Goal: Information Seeking & Learning: Learn about a topic

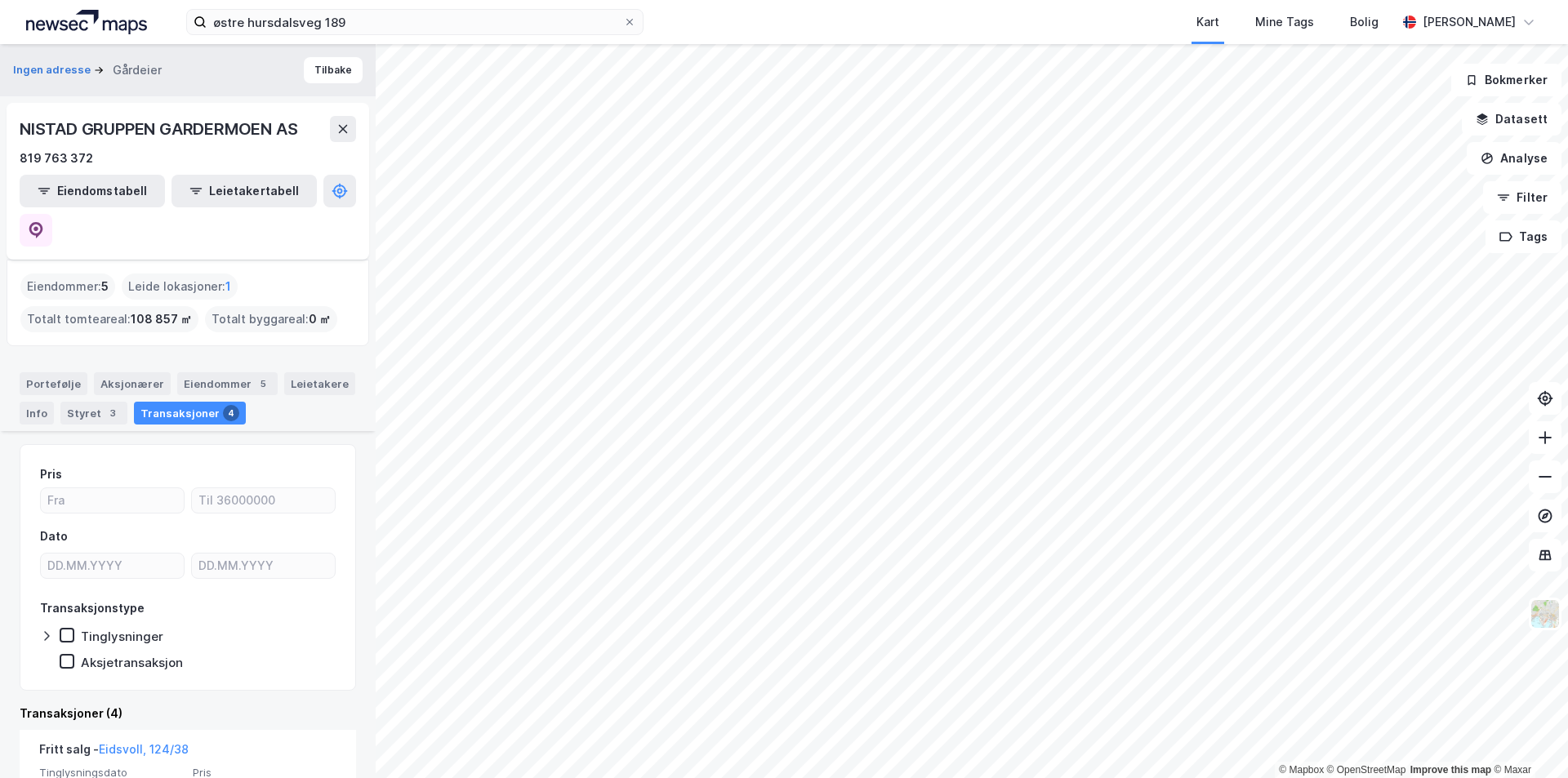
scroll to position [490, 0]
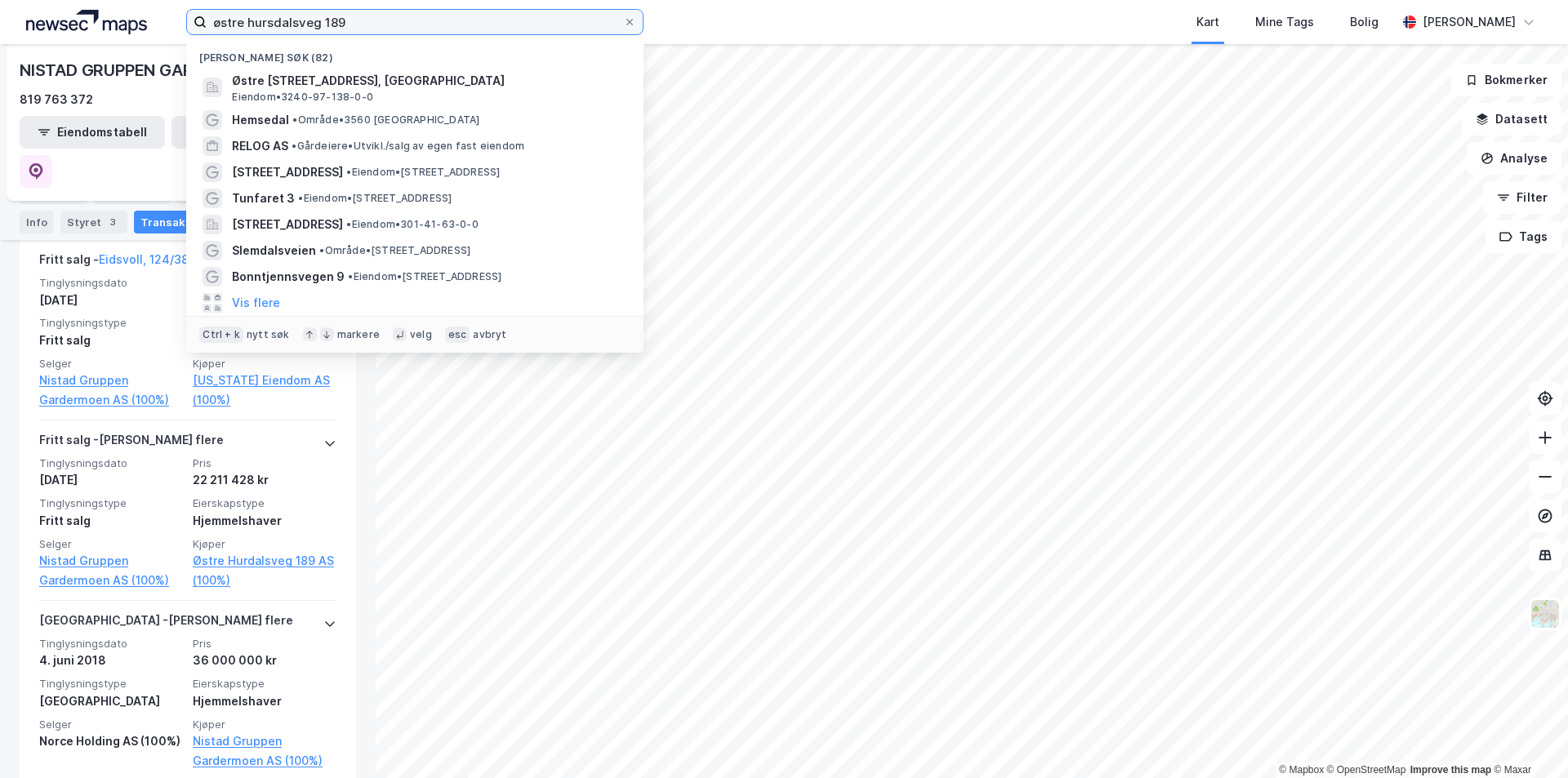
click at [119, 22] on div "østre hursdalsveg 189 Nylige søk (82) [GEOGRAPHIC_DATA] 189, 2074, [GEOGRAPHIC_…" at bounding box center [784, 22] width 1568 height 44
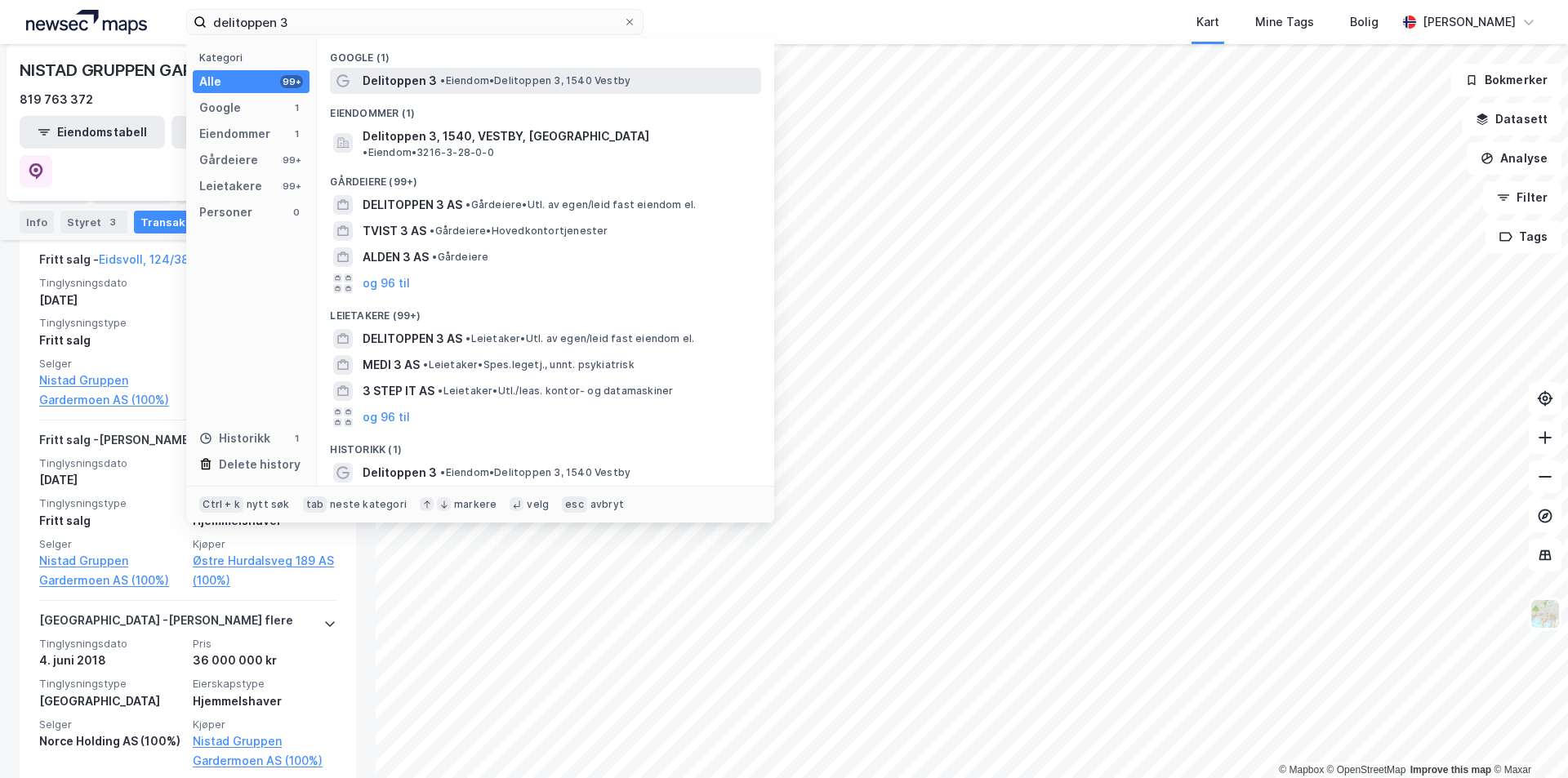
click at [409, 85] on span "Delitoppen 3" at bounding box center [399, 81] width 74 height 19
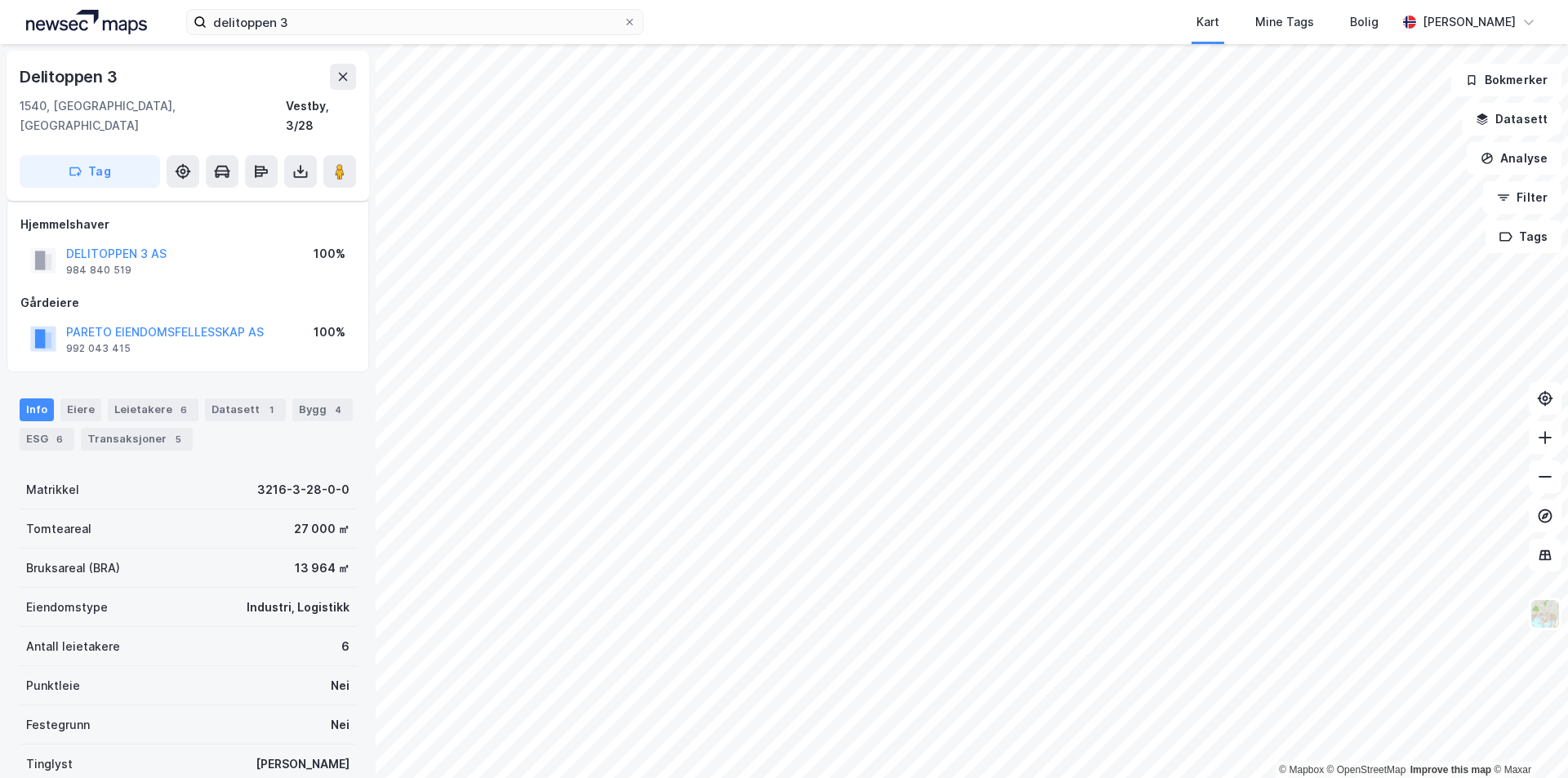
scroll to position [26, 0]
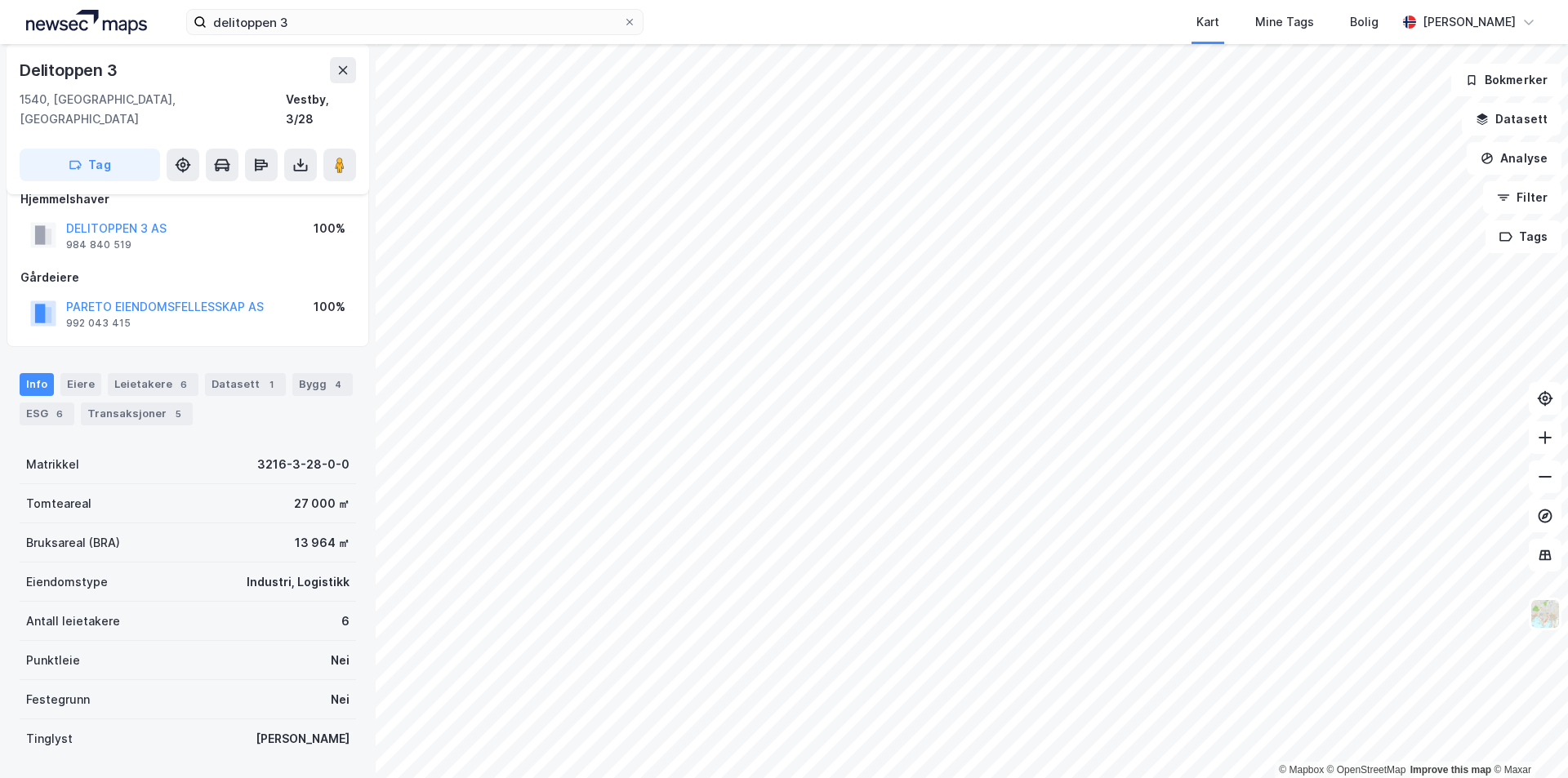
click at [977, 0] on html "delitoppen 3 Kart Mine Tags [PERSON_NAME] © Mapbox © OpenStreetMap Improve this…" at bounding box center [784, 389] width 1568 height 778
drag, startPoint x: 122, startPoint y: 64, endPoint x: 24, endPoint y: 66, distance: 98.0
click at [23, 66] on div "Delitoppen 3" at bounding box center [187, 70] width 336 height 26
copy div "Delitoppen 3"
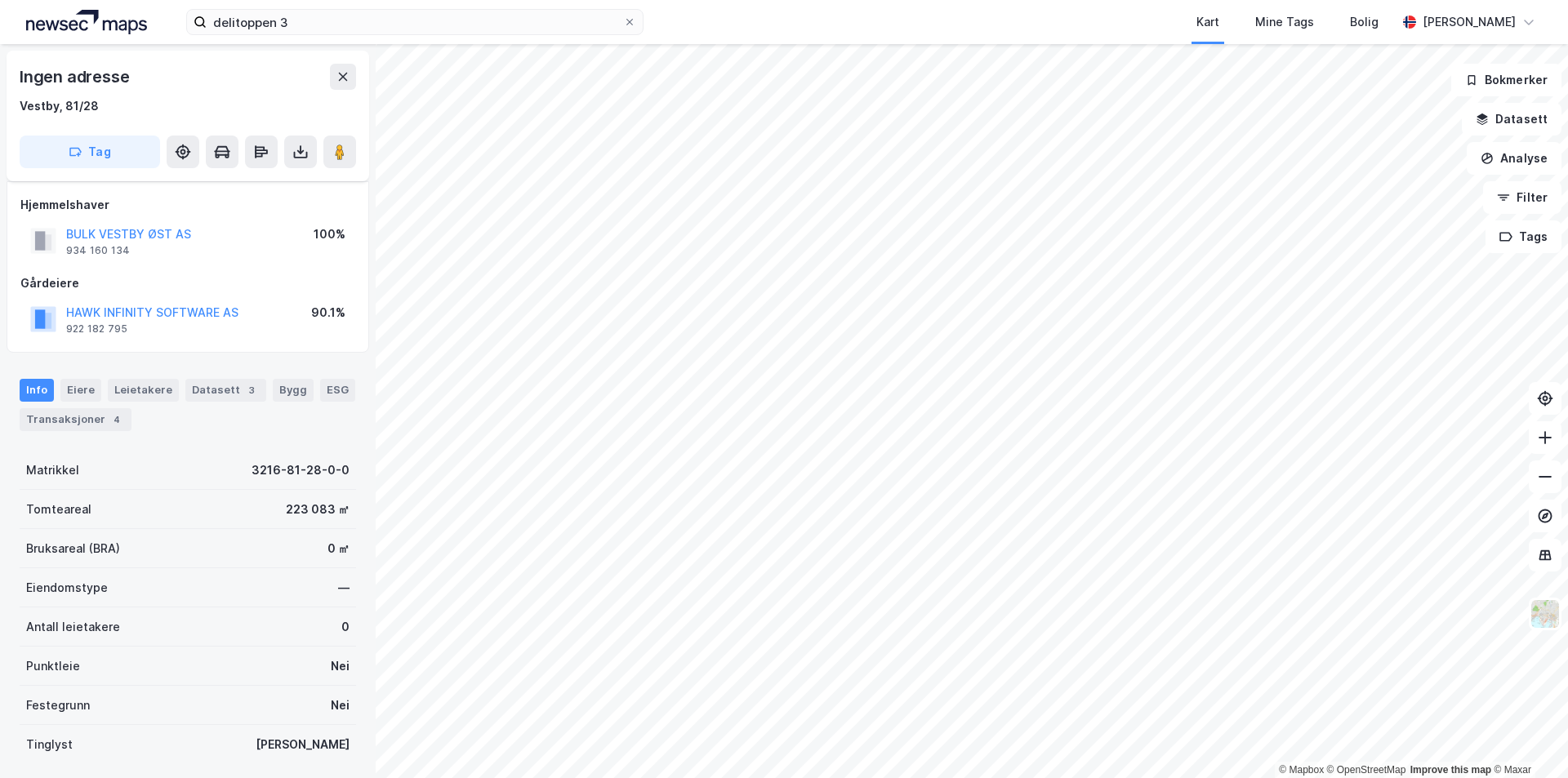
scroll to position [26, 0]
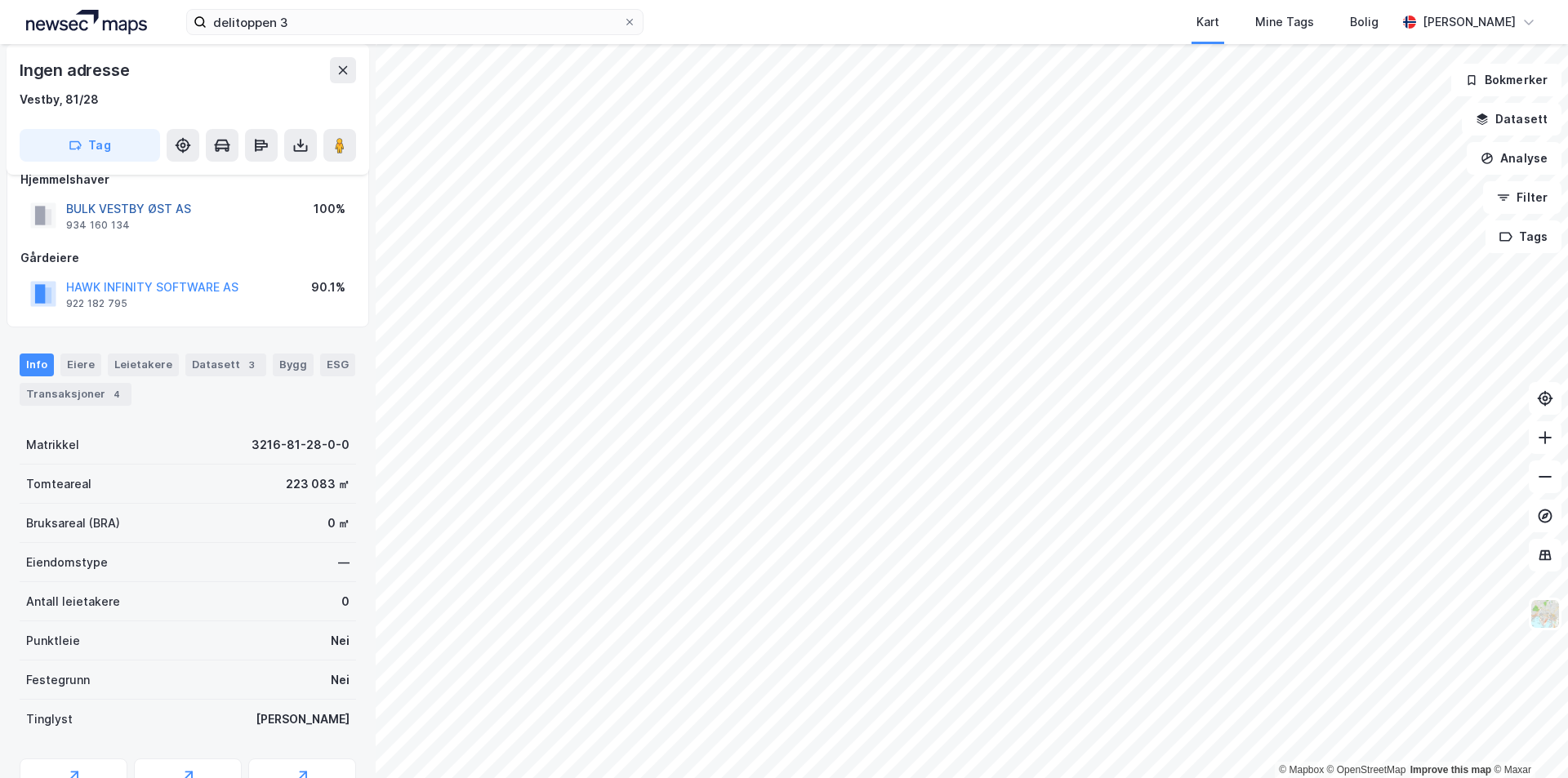
click at [0, 0] on button "BULK VESTBY ØST AS" at bounding box center [0, 0] width 0 height 0
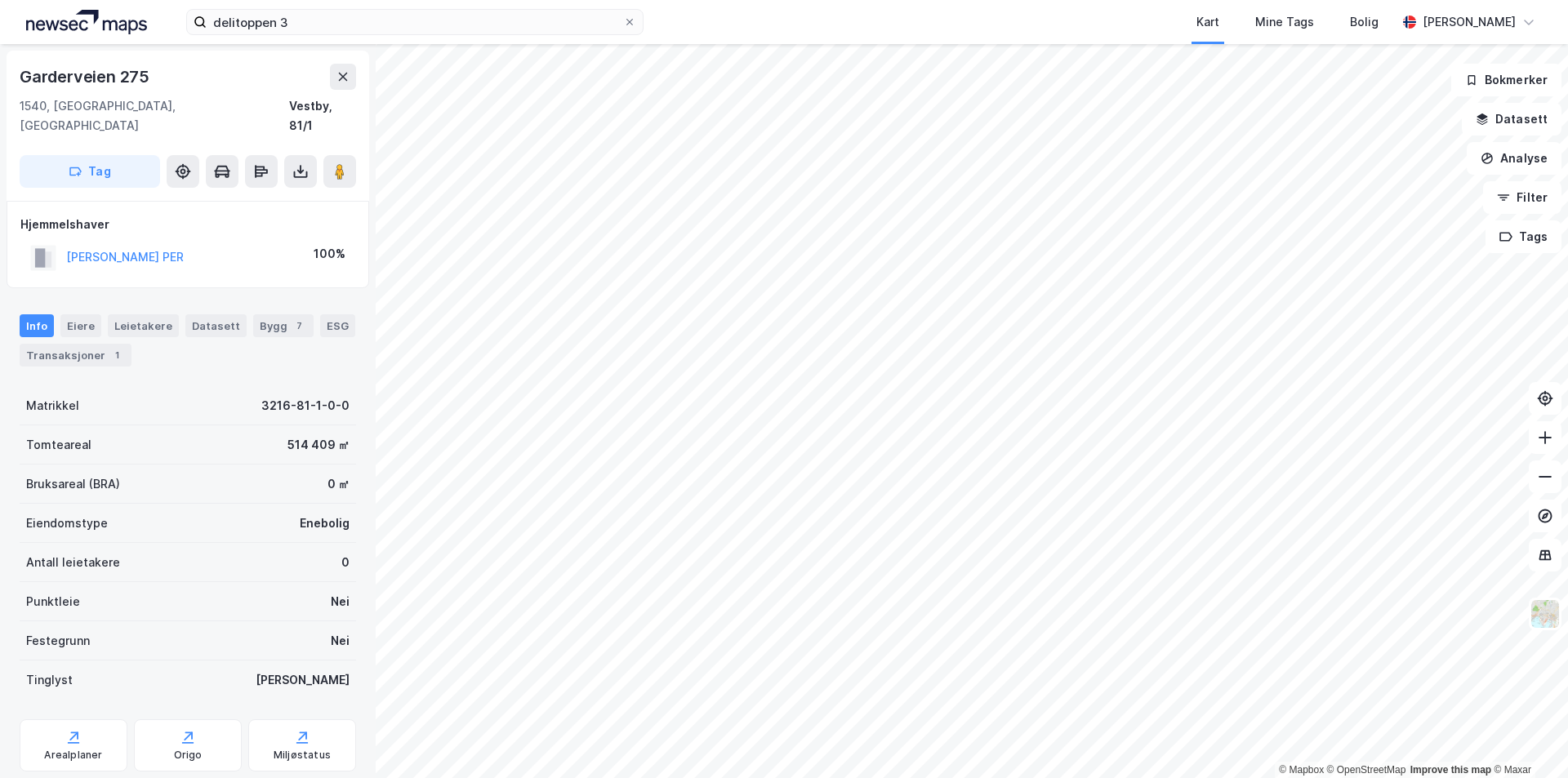
scroll to position [26, 0]
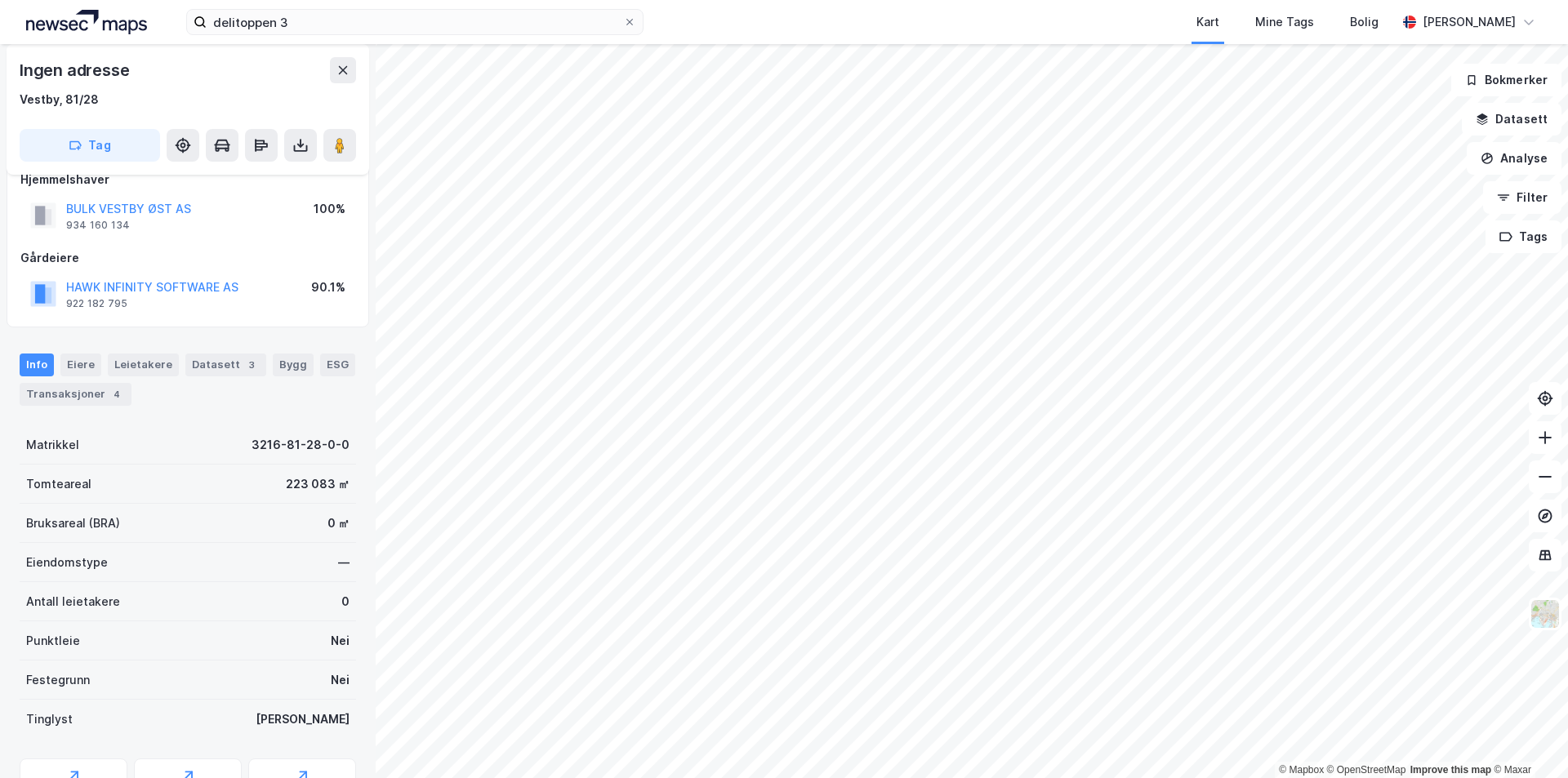
scroll to position [26, 0]
click at [0, 0] on button "BULK VESTBY ØST AS" at bounding box center [0, 0] width 0 height 0
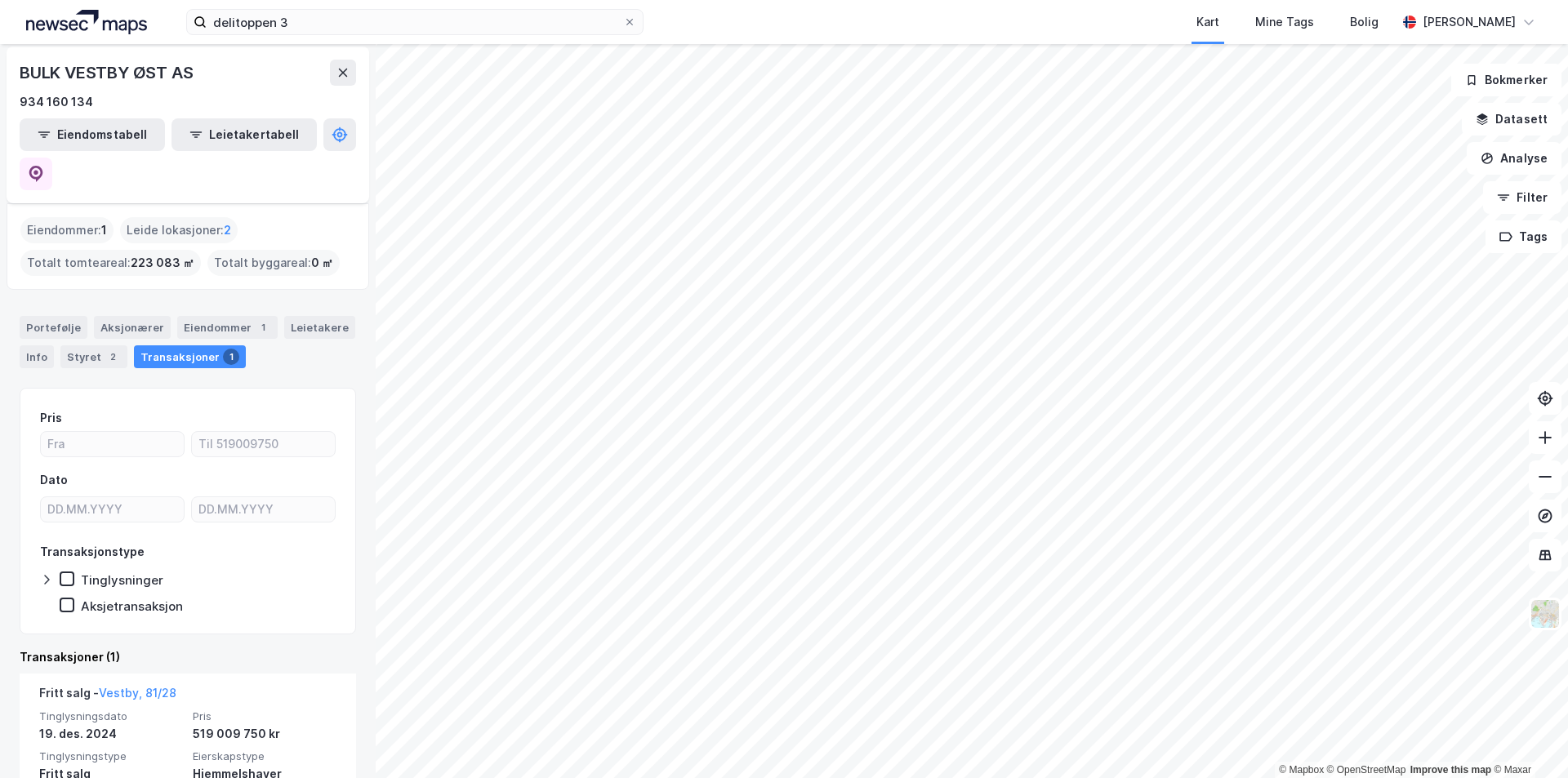
scroll to position [112, 0]
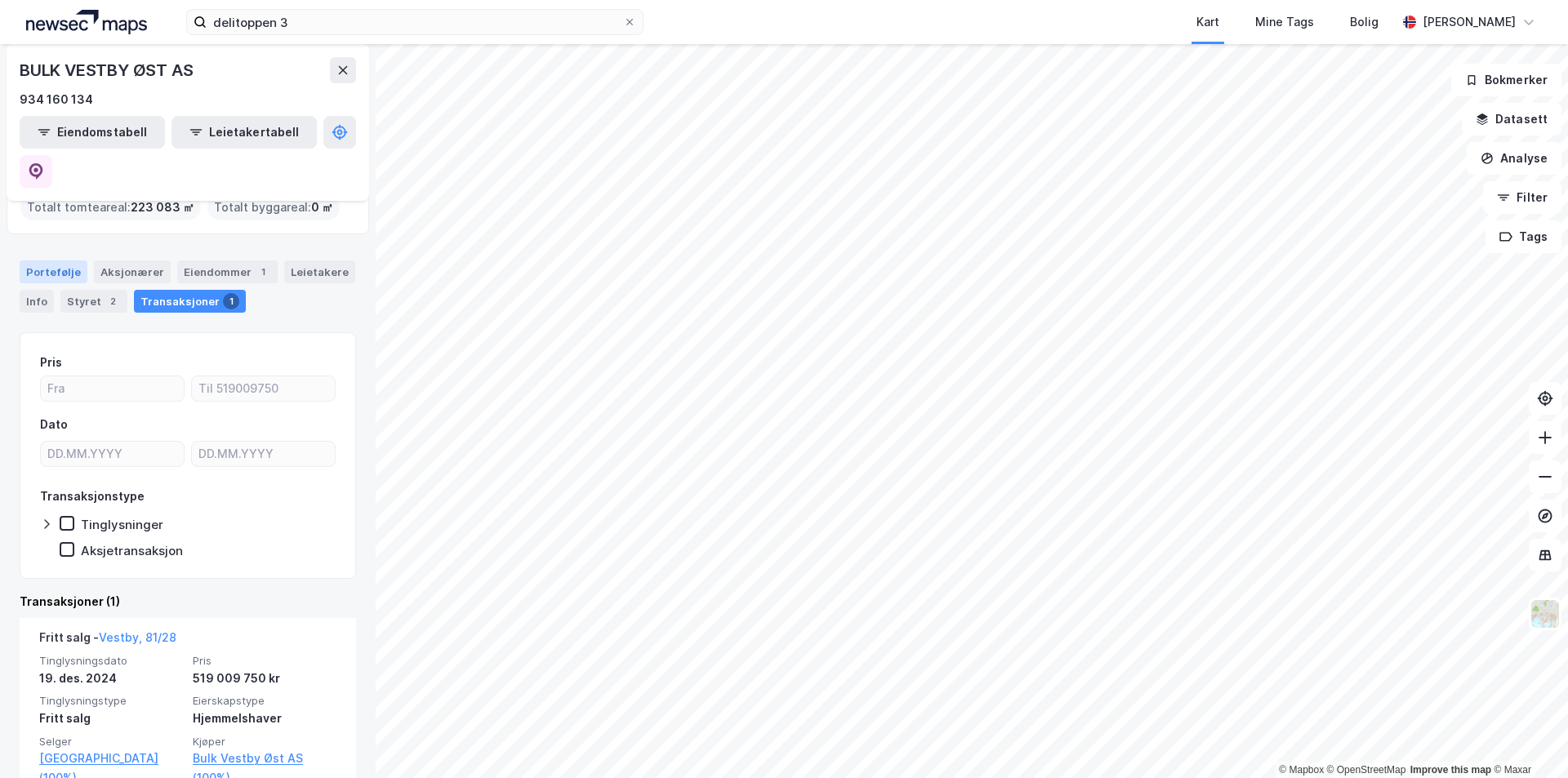
click at [54, 261] on div "Portefølje" at bounding box center [53, 272] width 68 height 23
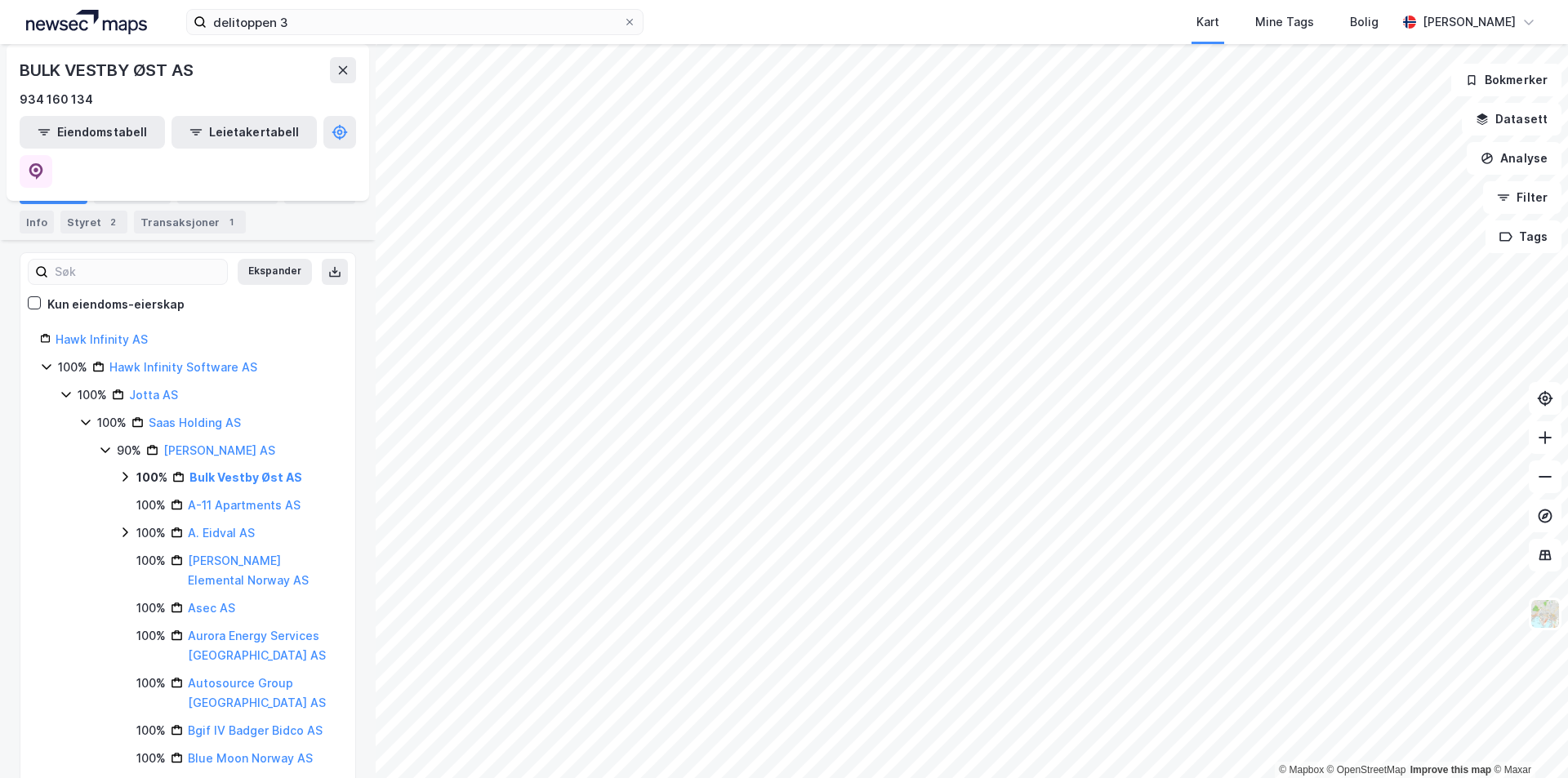
scroll to position [164, 0]
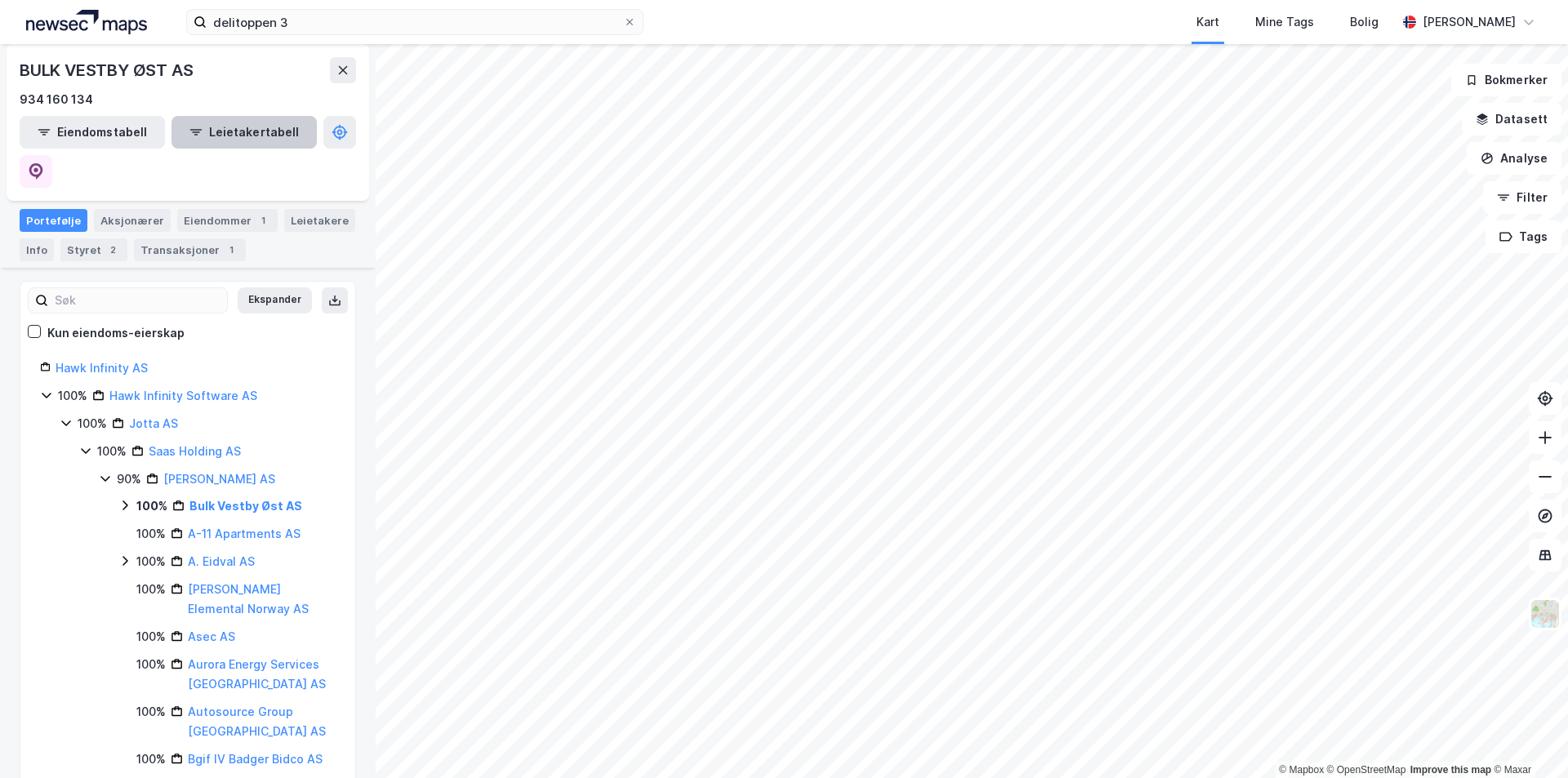
click at [232, 209] on div "Eiendommer 1" at bounding box center [227, 221] width 100 height 23
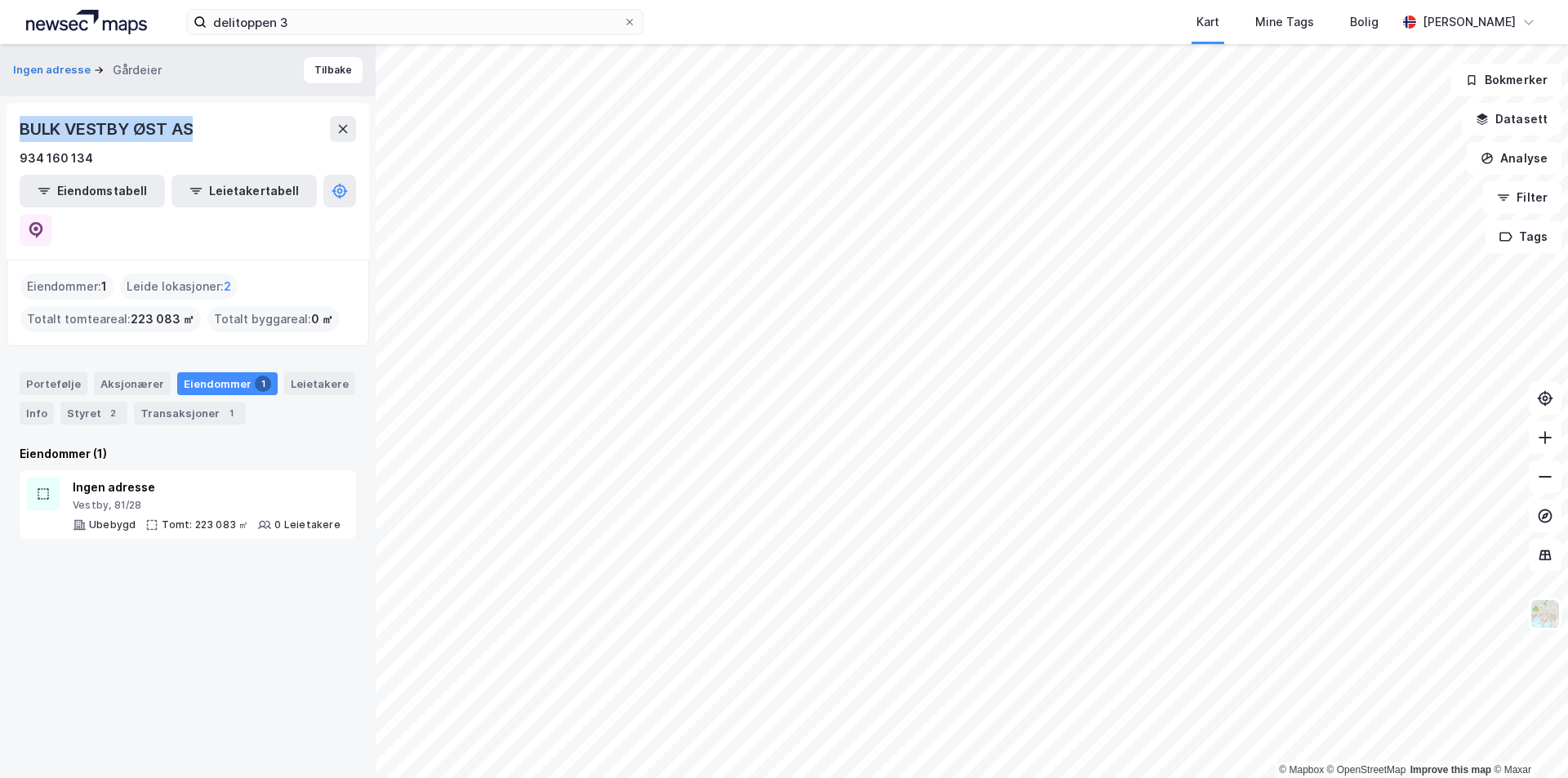
drag, startPoint x: 202, startPoint y: 130, endPoint x: 0, endPoint y: 129, distance: 202.0
click at [0, 129] on div "Ingen adresse Gårdeier Tilbake BULK VESTBY ØST AS 934 160 134 Eiendomstabell Le…" at bounding box center [187, 411] width 376 height 734
copy div "BULK VESTBY ØST AS"
click at [116, 123] on div "BULK VESTBY ØST AS" at bounding box center [107, 129] width 176 height 26
drag, startPoint x: 124, startPoint y: 130, endPoint x: 0, endPoint y: 130, distance: 124.0
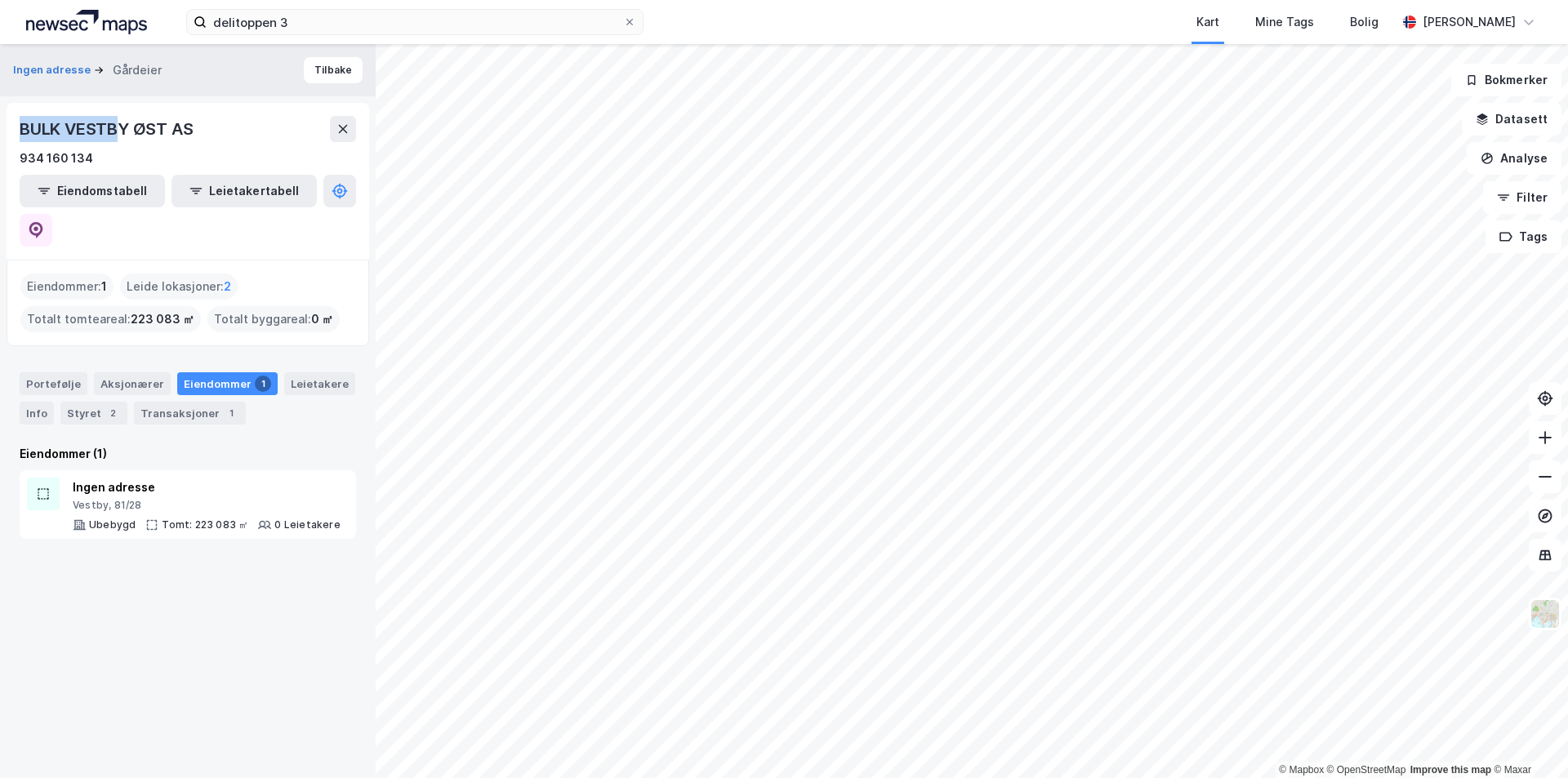
click at [0, 130] on div "Ingen adresse Gårdeier Tilbake BULK VESTBY ØST AS 934 160 134 Eiendomstabell Le…" at bounding box center [187, 411] width 376 height 734
copy div "BULK VESTB"
click at [121, 130] on div "BULK VESTBY ØST AS" at bounding box center [107, 129] width 176 height 26
click at [128, 131] on div "BULK VESTBY ØST AS" at bounding box center [107, 129] width 176 height 26
drag, startPoint x: 129, startPoint y: 130, endPoint x: 23, endPoint y: 130, distance: 106.0
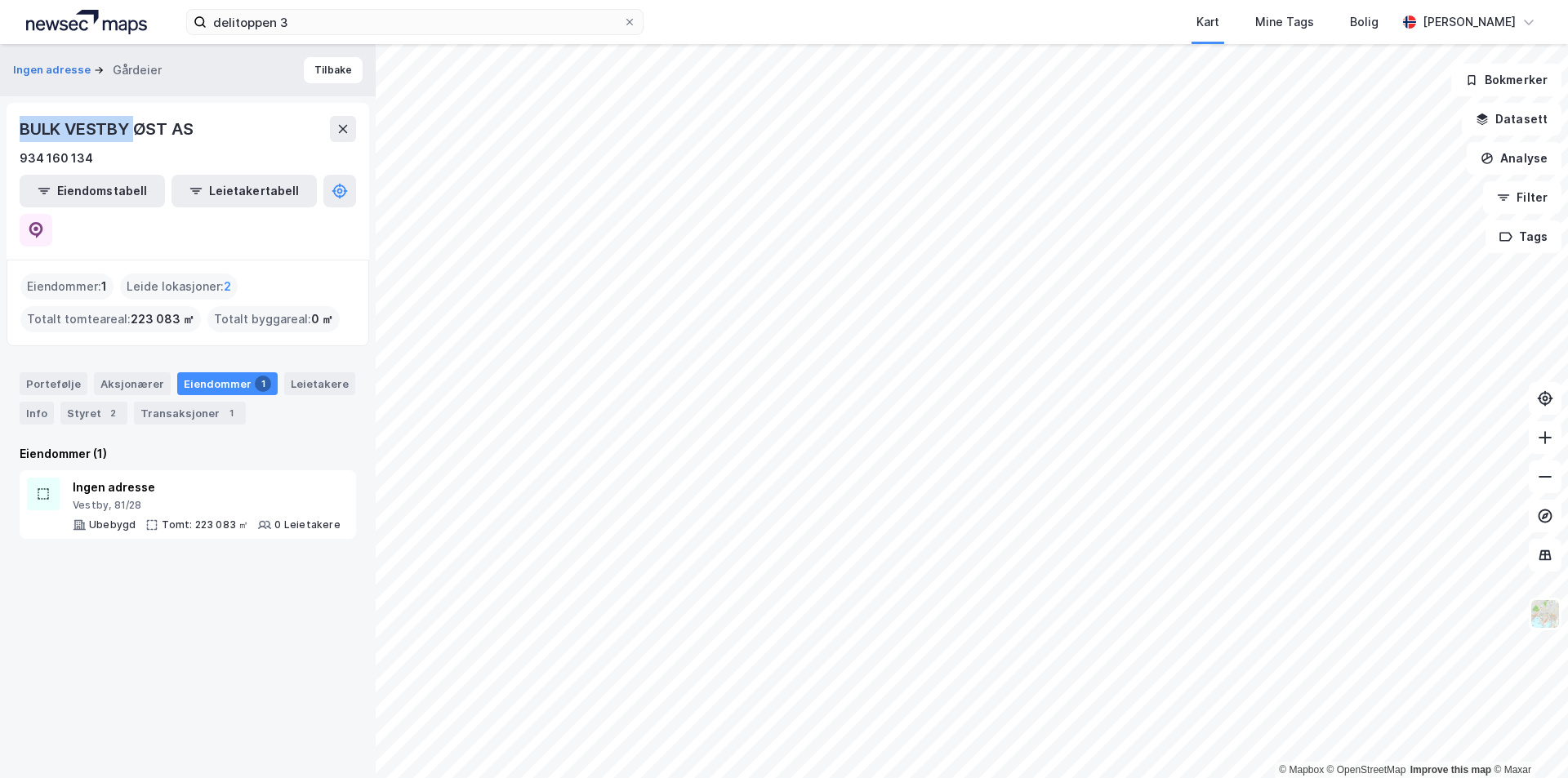
click at [23, 130] on div "BULK VESTBY ØST AS" at bounding box center [107, 129] width 176 height 26
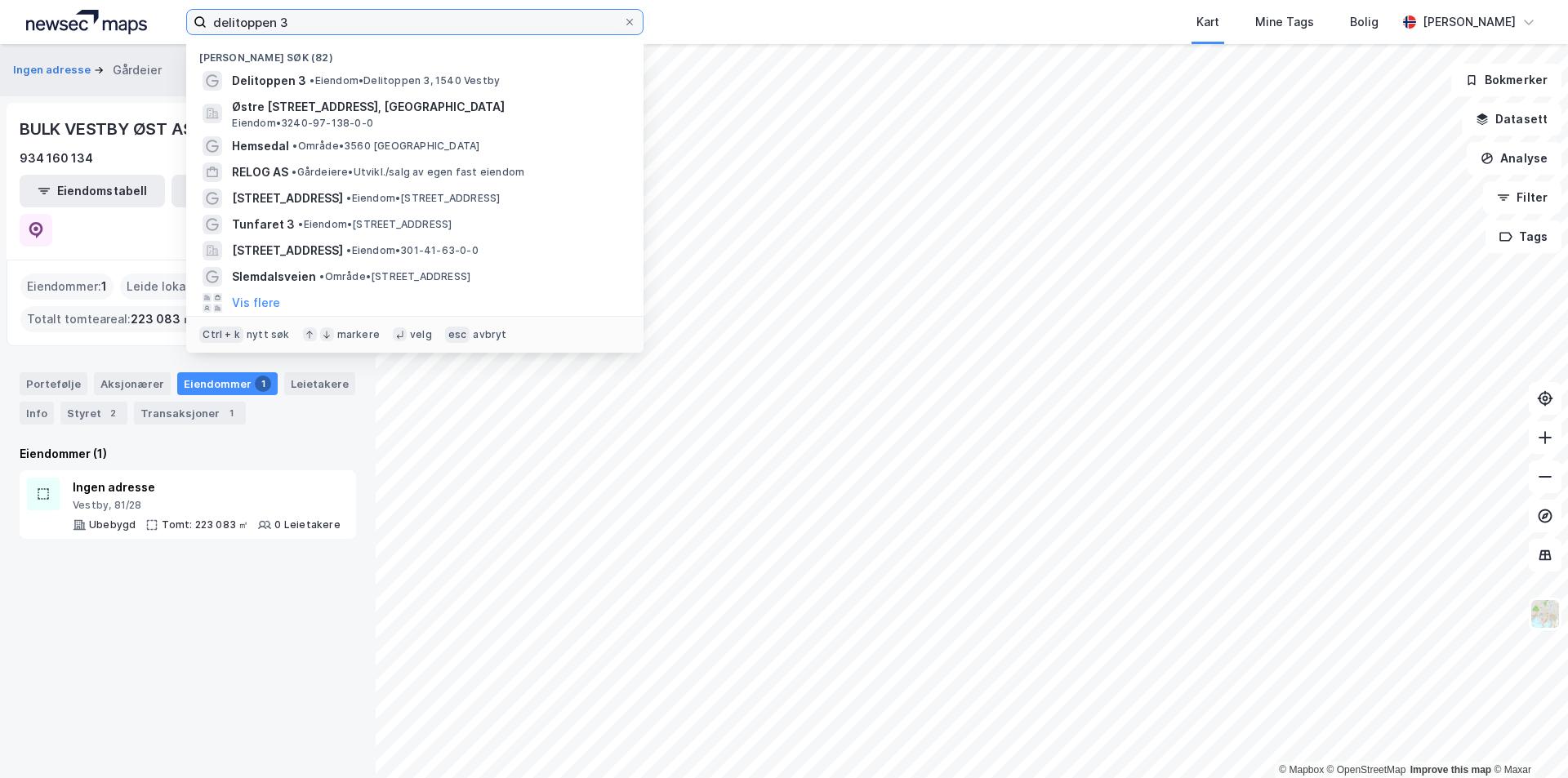
drag, startPoint x: 324, startPoint y: 31, endPoint x: 131, endPoint y: 28, distance: 193.0
click at [131, 28] on div "delitoppen 3 Nylige søk (82) Delitoppen 3 • Eiendom • Delitoppen 3, 1540 Vestby…" at bounding box center [784, 22] width 1568 height 44
paste input "BULK VESTBY"
type input "BULK VESTBY"
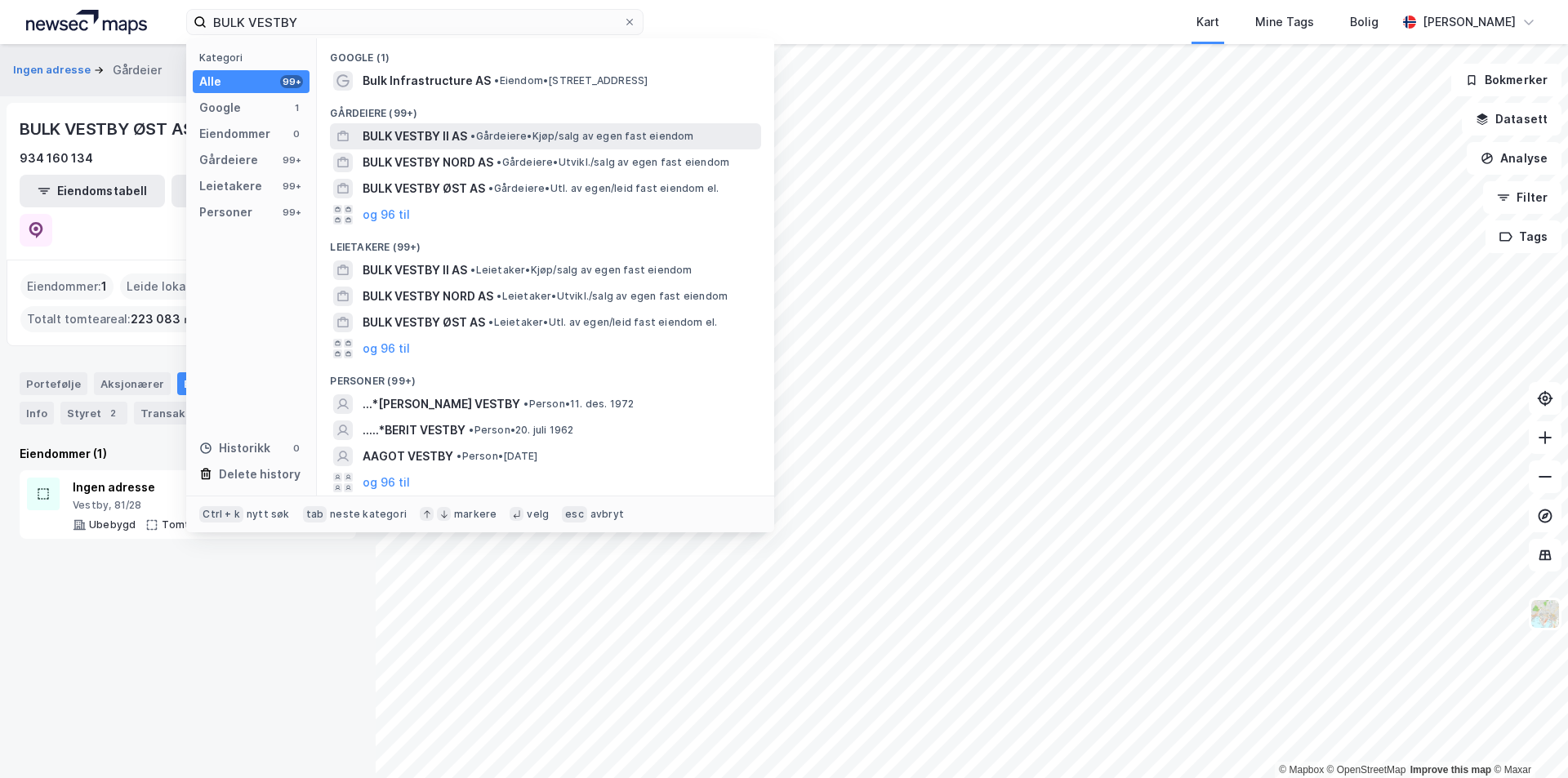
click at [428, 135] on span "BULK VESTBY II AS" at bounding box center [414, 136] width 105 height 19
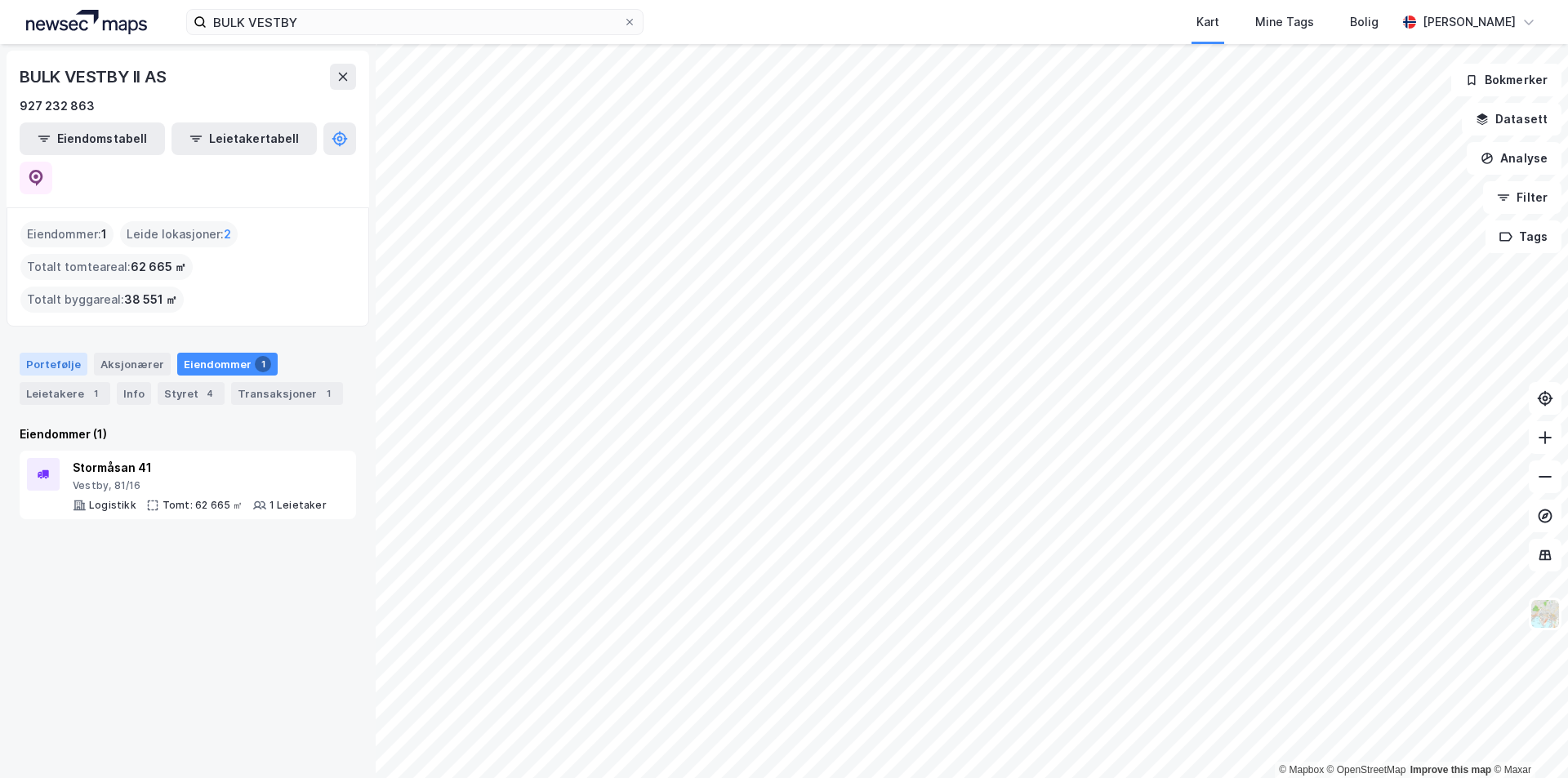
click at [50, 353] on div "Portefølje" at bounding box center [53, 364] width 68 height 23
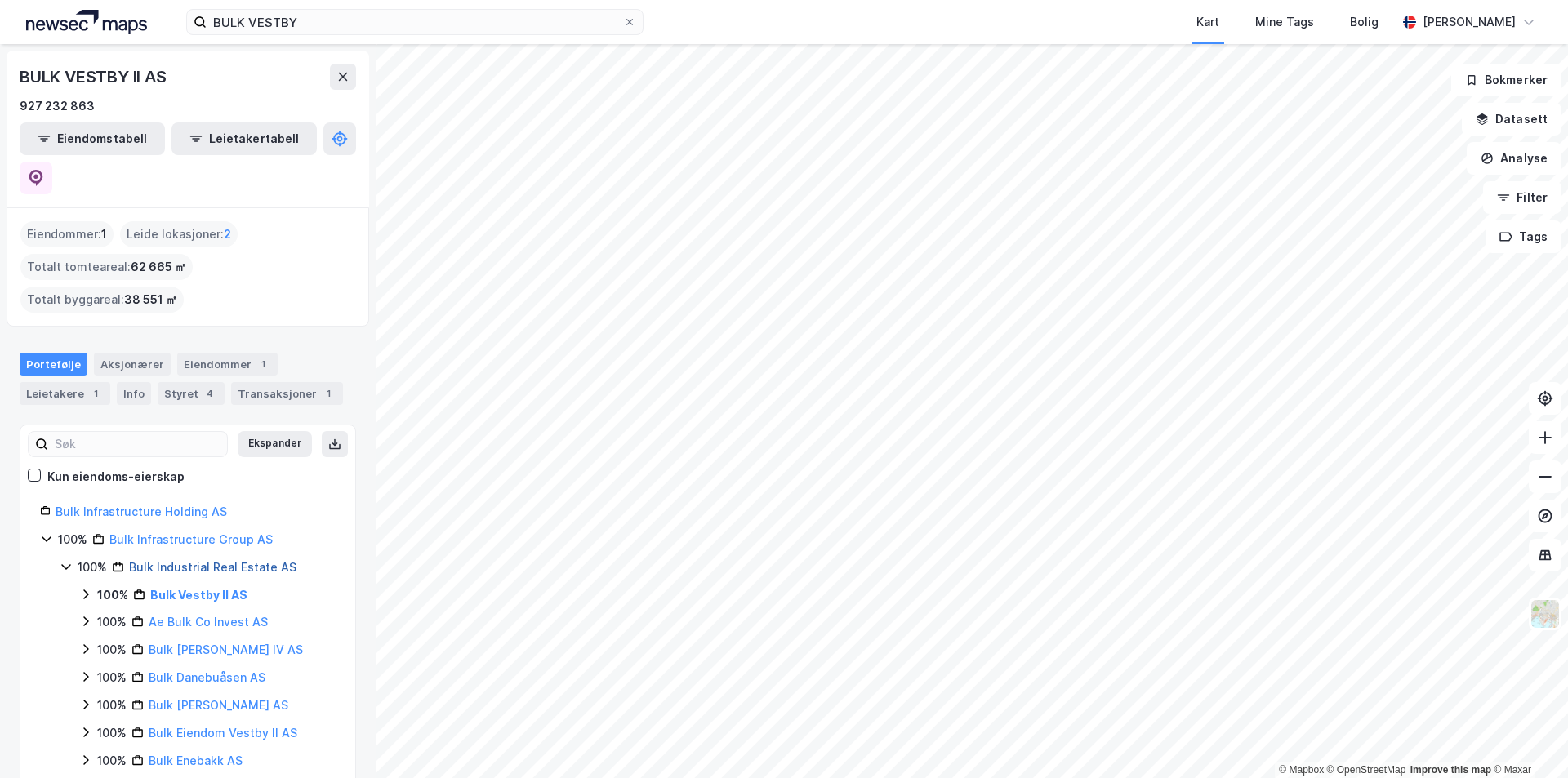
click at [183, 561] on link "Bulk Industrial Real Estate AS" at bounding box center [213, 568] width 167 height 14
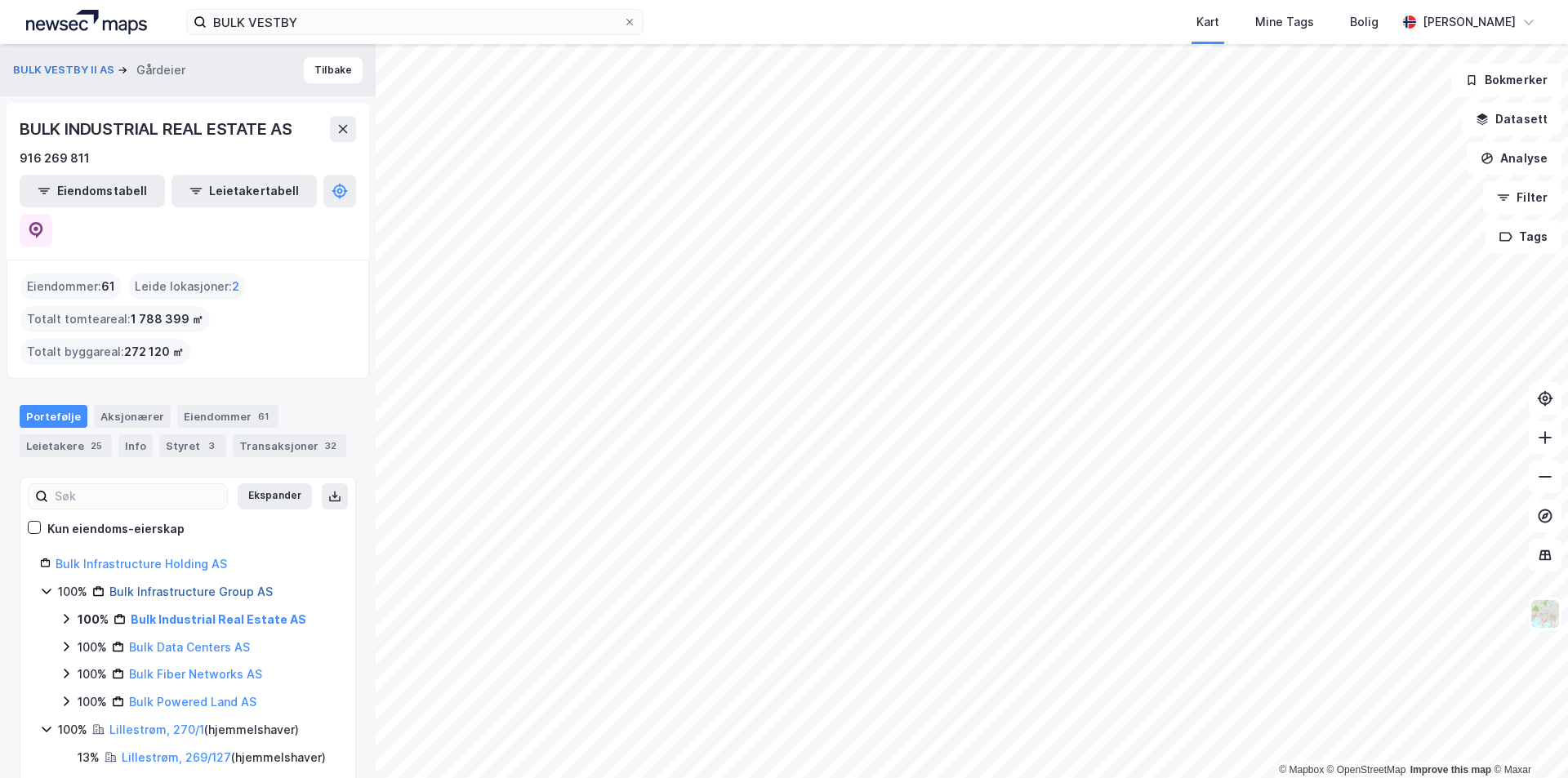
click at [209, 584] on link "Bulk Infrastructure Group AS" at bounding box center [191, 591] width 164 height 14
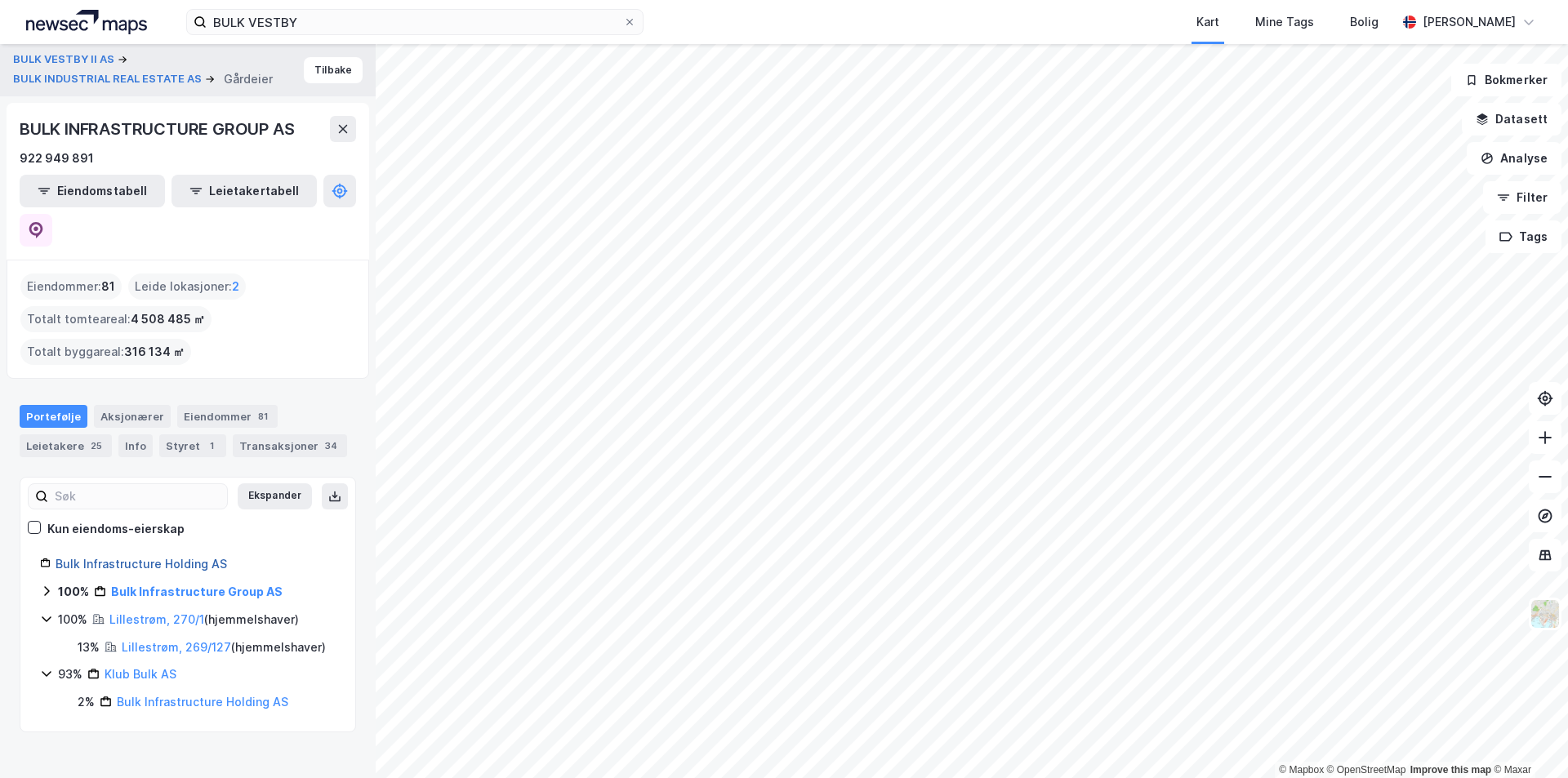
click at [194, 557] on link "Bulk Infrastructure Holding AS" at bounding box center [141, 564] width 172 height 14
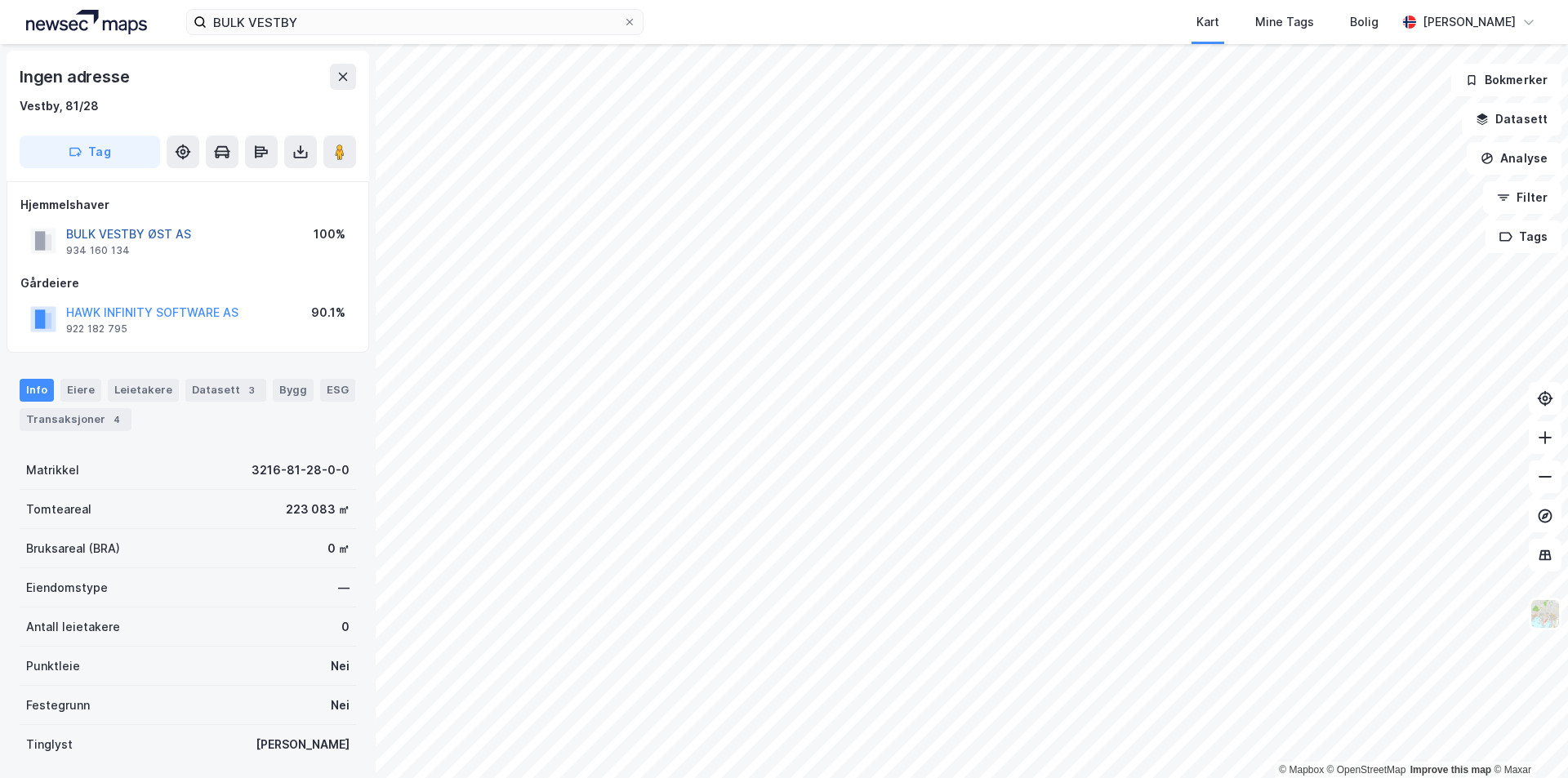
click at [0, 0] on button "BULK VESTBY ØST AS" at bounding box center [0, 0] width 0 height 0
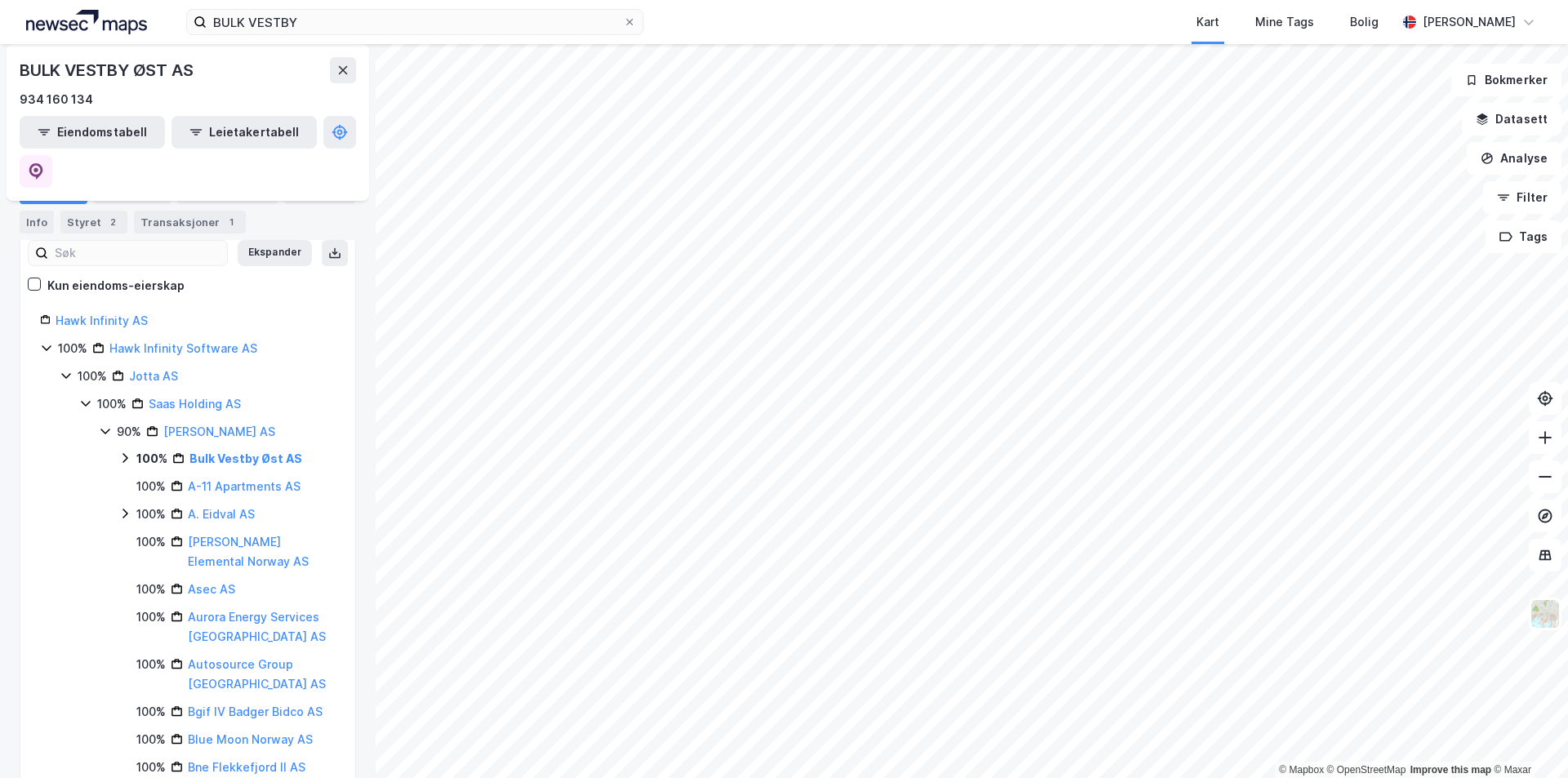
scroll to position [82, 0]
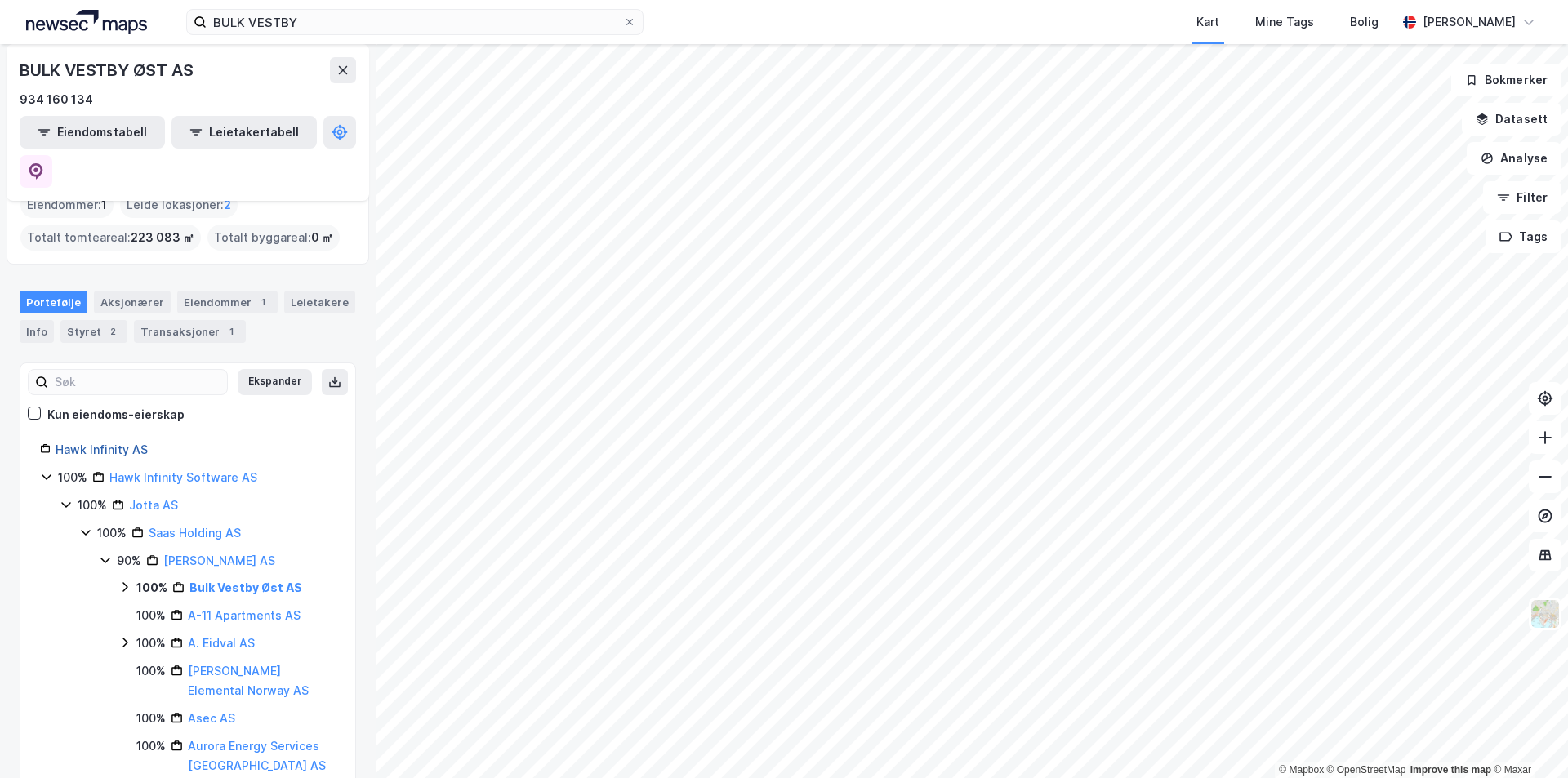
click at [115, 443] on link "Hawk Infinity AS" at bounding box center [101, 450] width 92 height 14
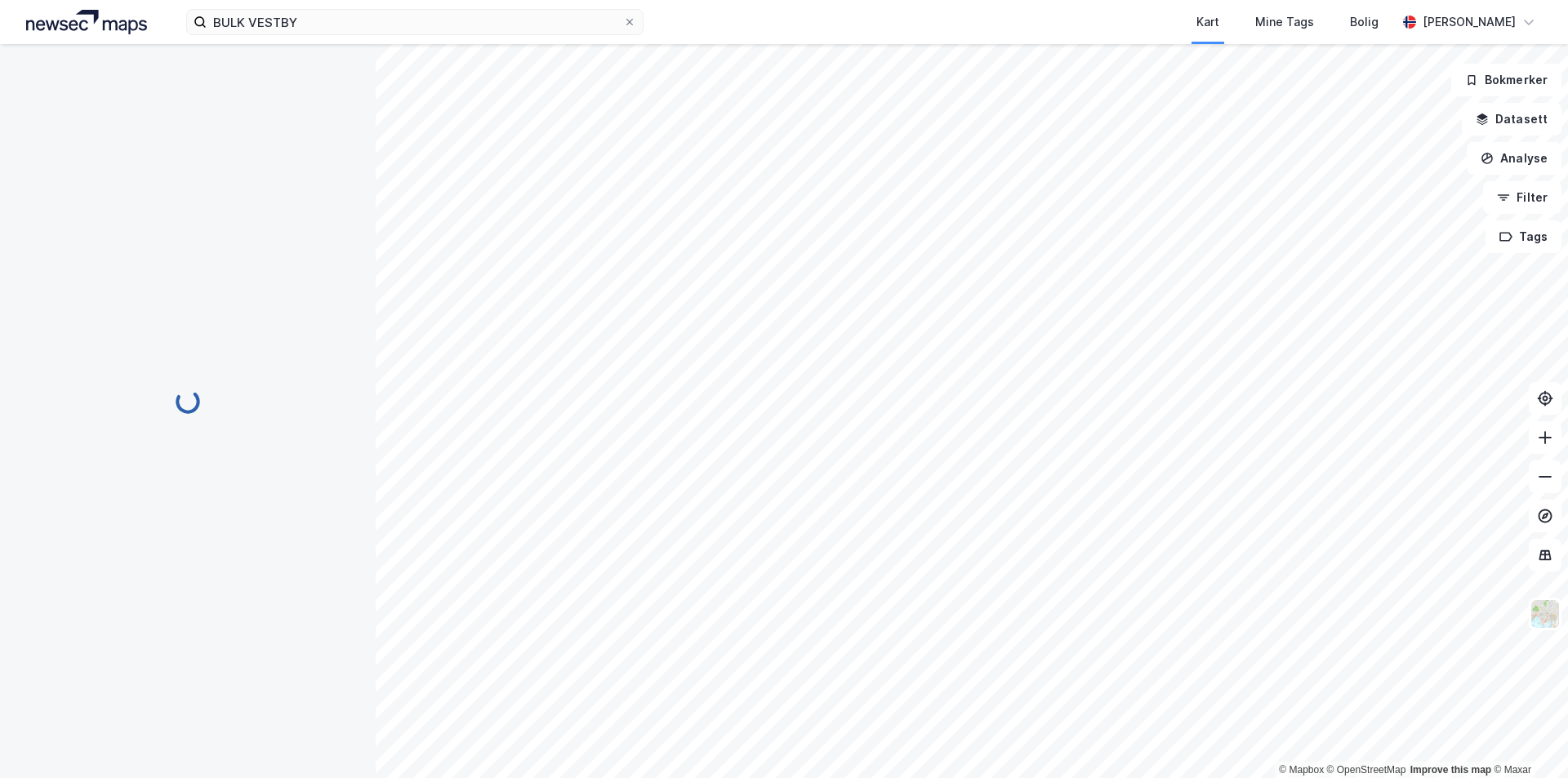
scroll to position [0, 0]
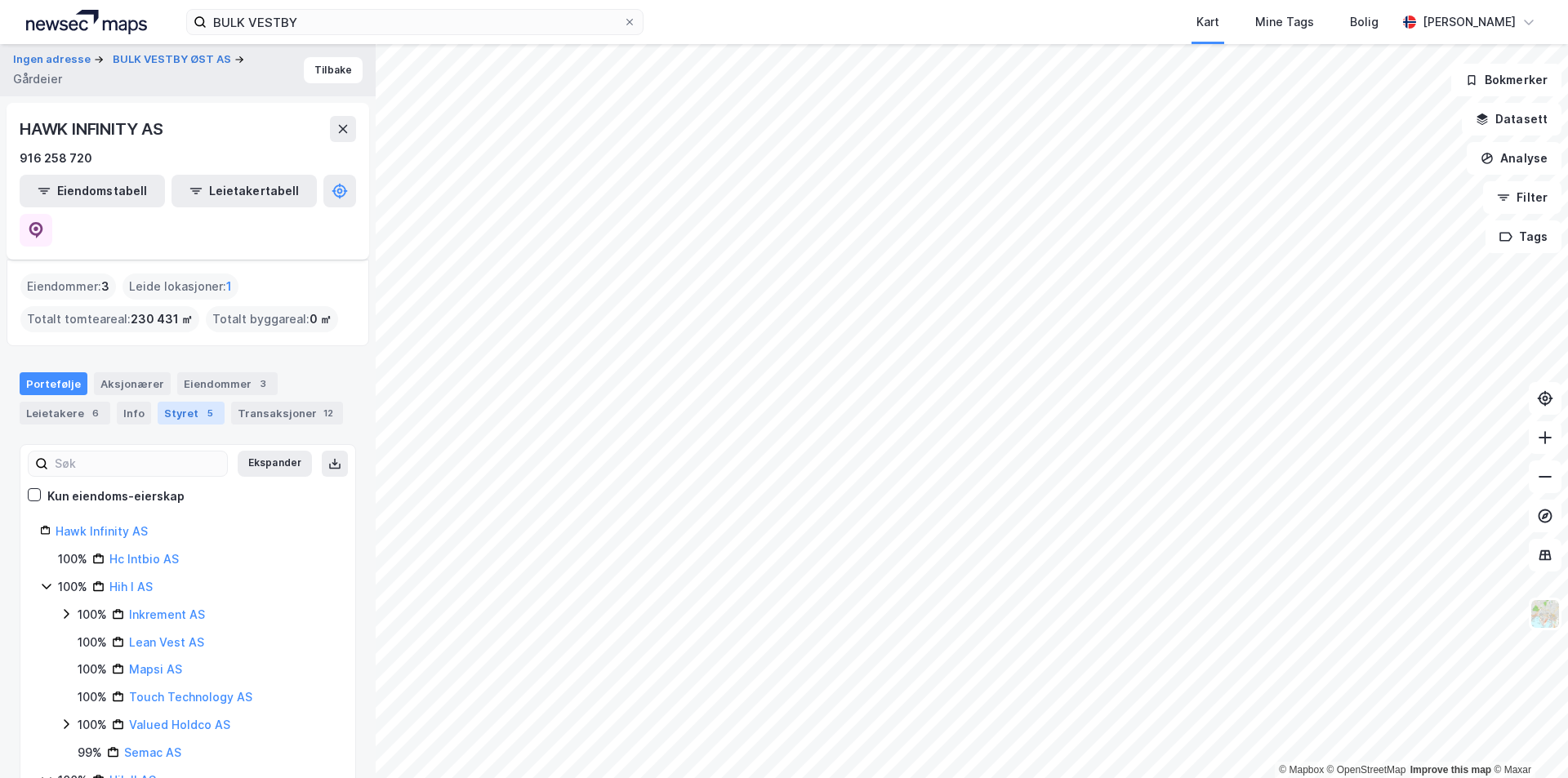
click at [166, 402] on div "Styret 5" at bounding box center [191, 414] width 67 height 23
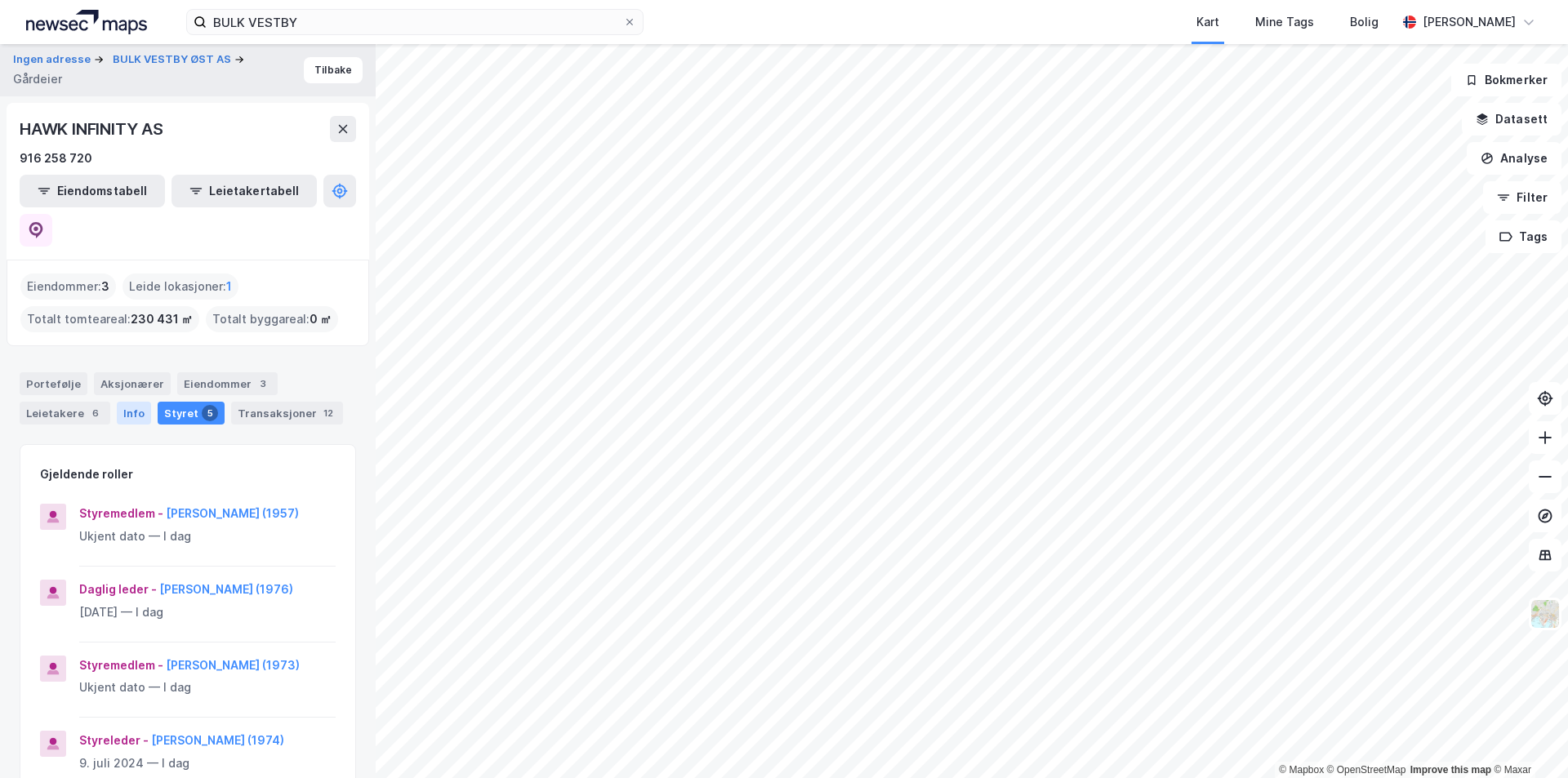
click at [117, 402] on div "Info" at bounding box center [134, 414] width 34 height 23
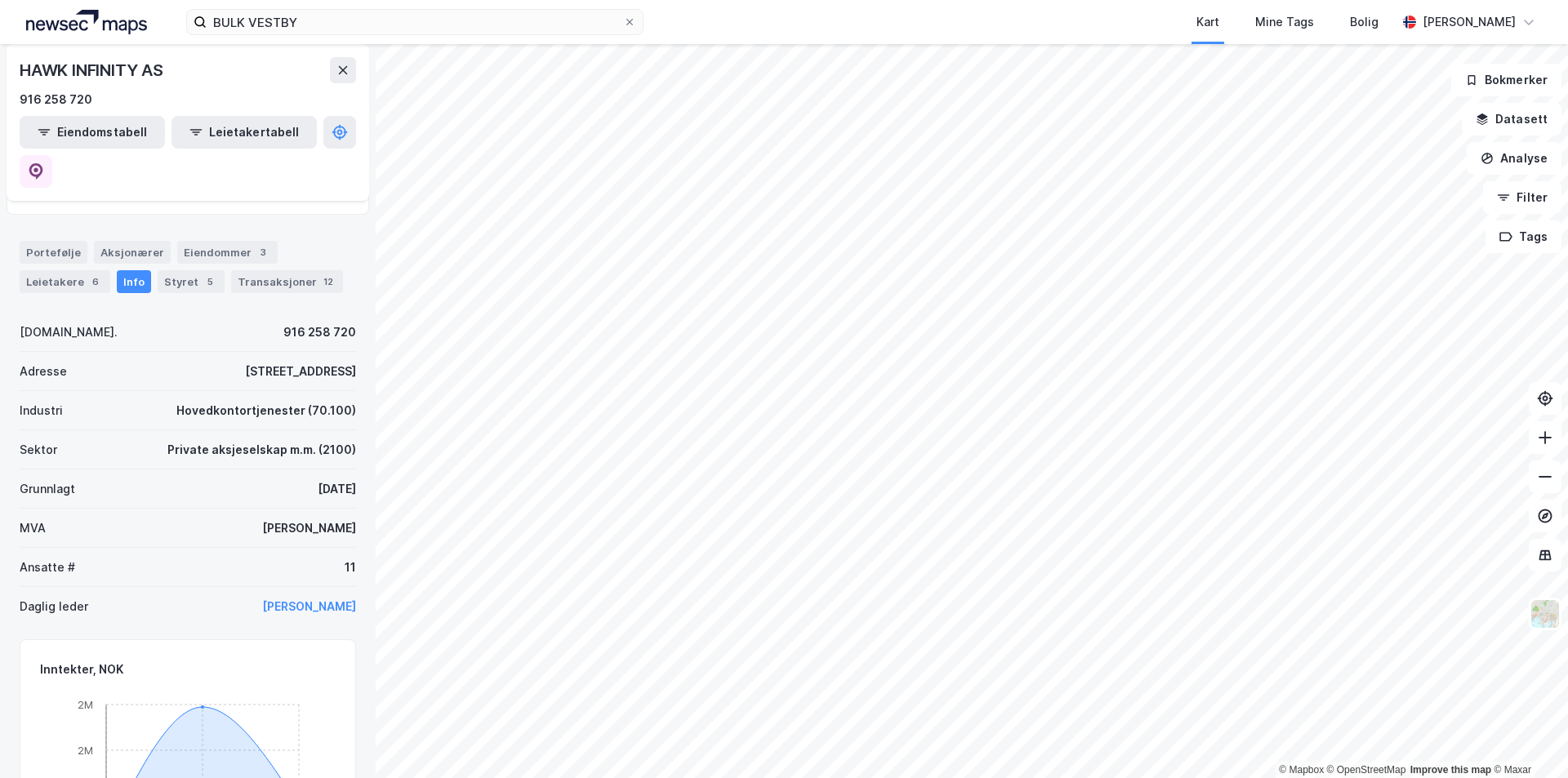
scroll to position [164, 0]
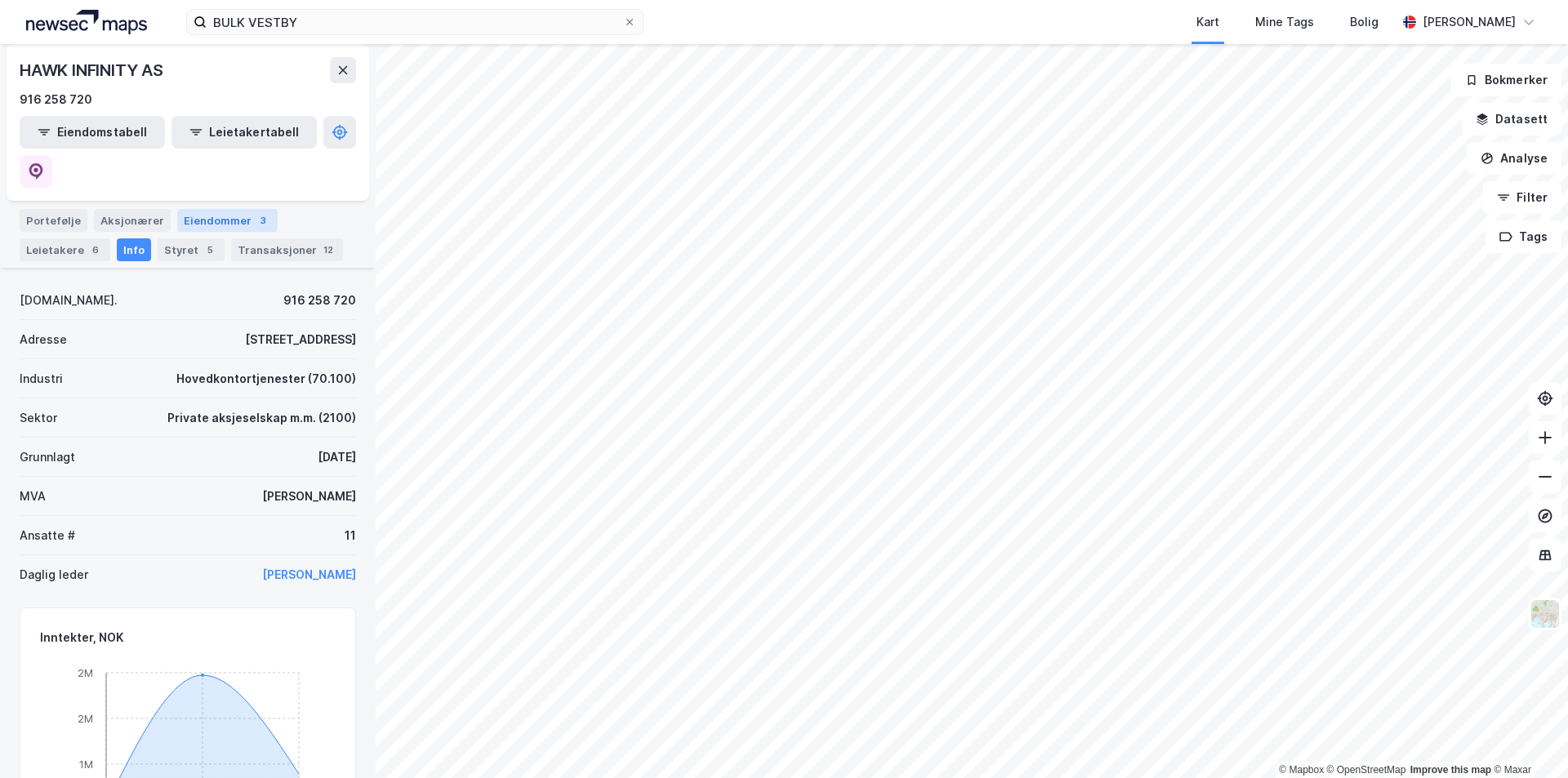
click at [225, 209] on div "Eiendommer 3" at bounding box center [227, 221] width 100 height 23
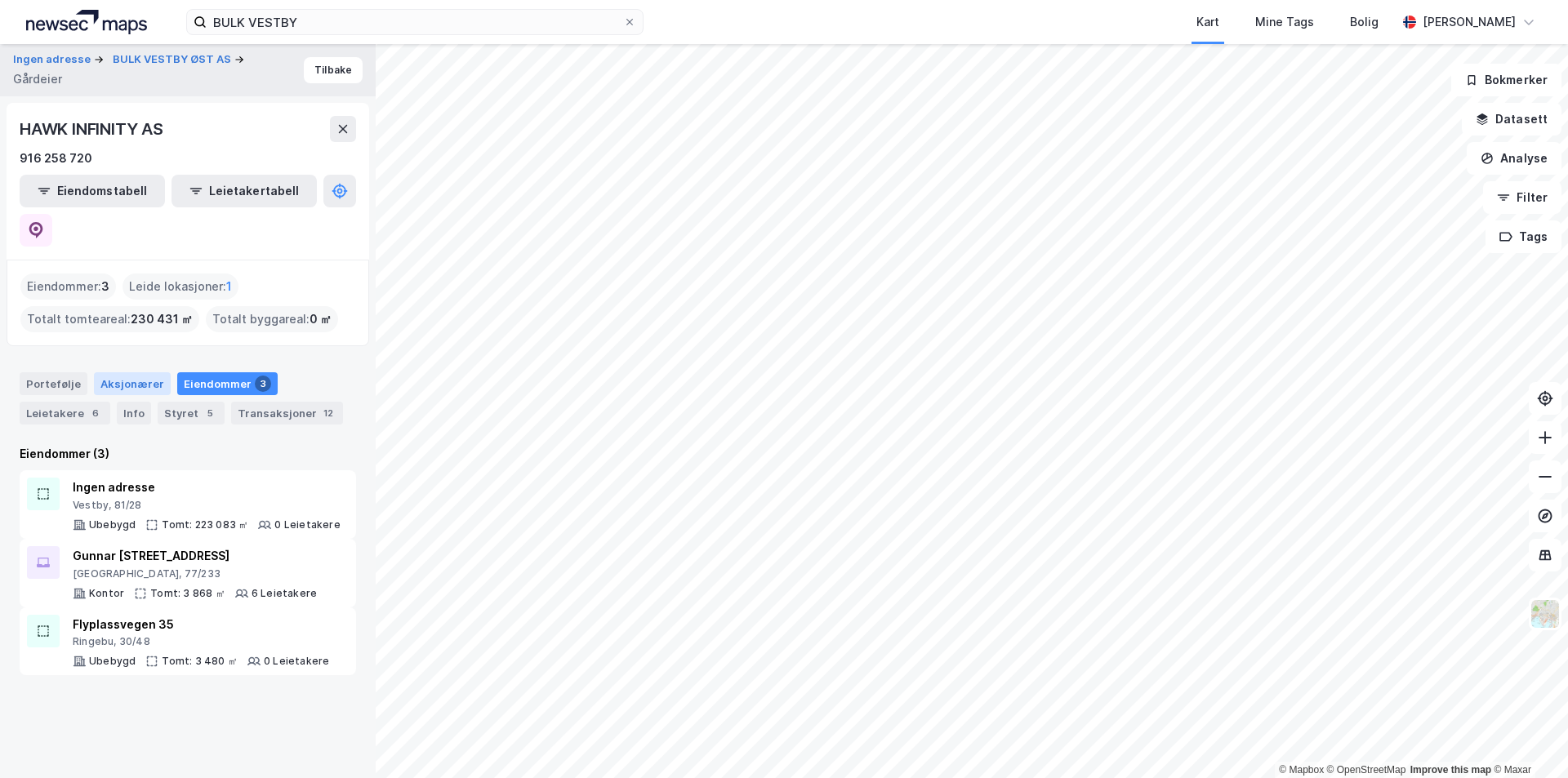
click at [129, 372] on div "Aksjonærer" at bounding box center [132, 384] width 77 height 23
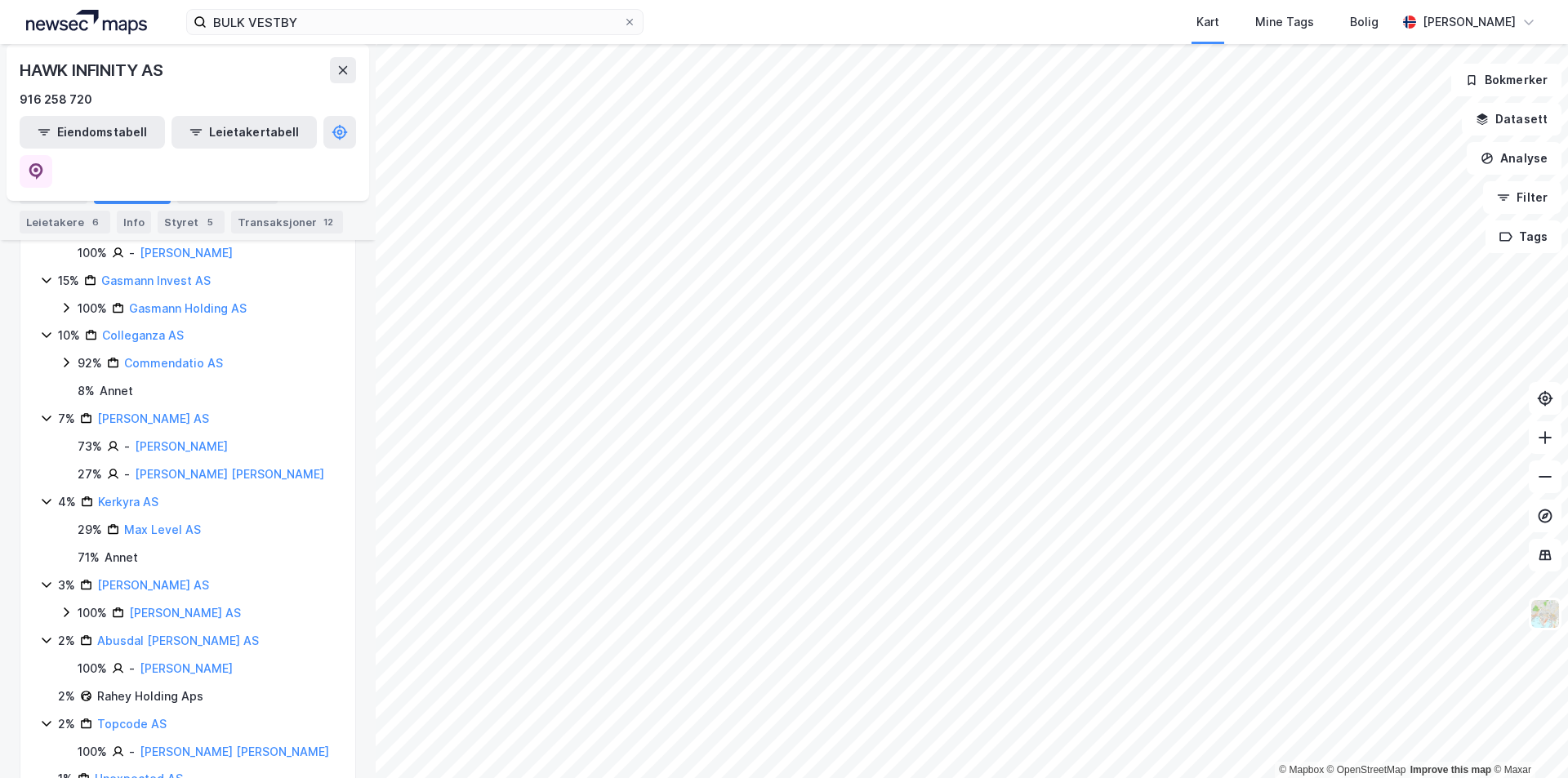
scroll to position [235, 0]
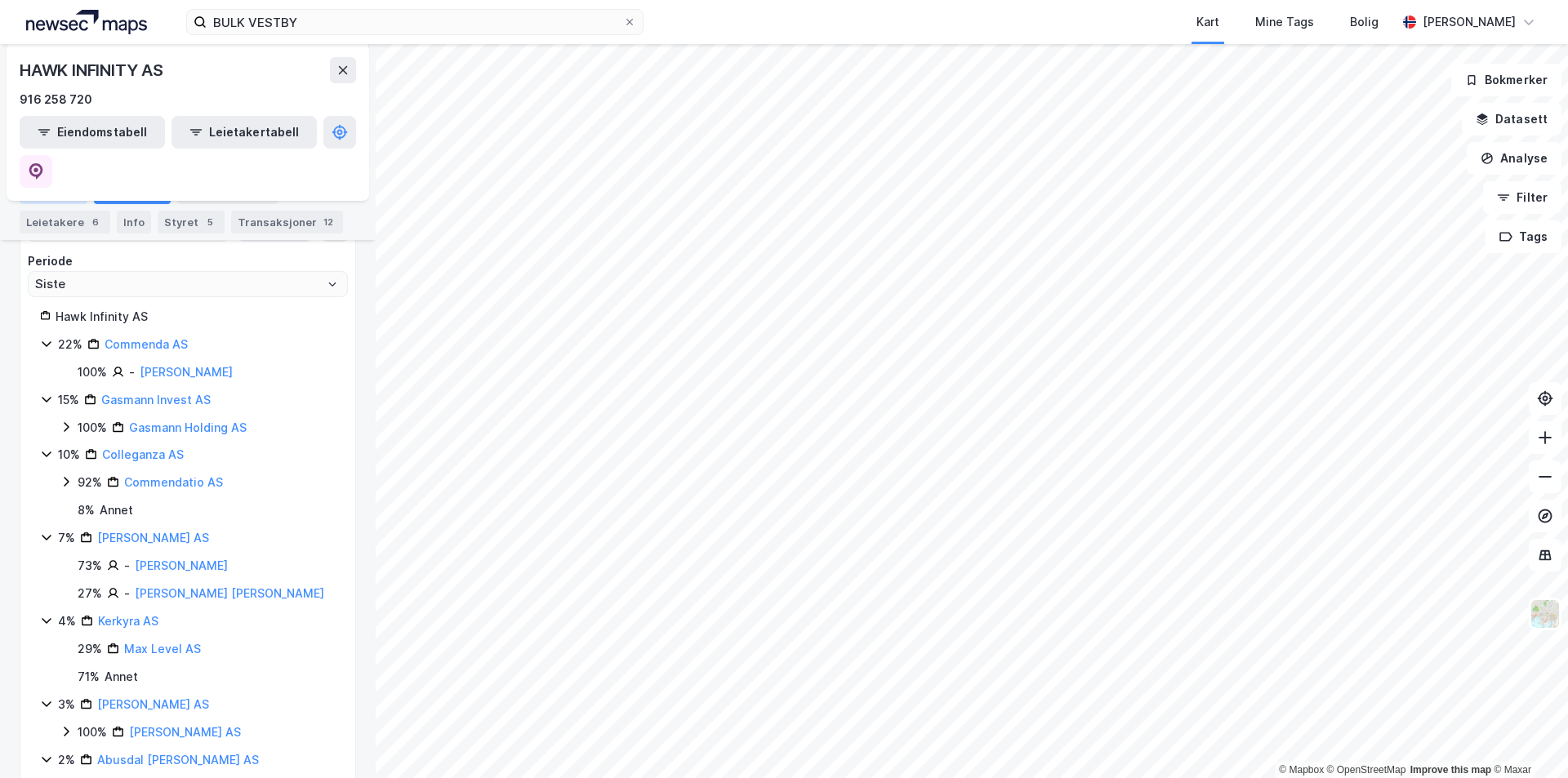
click at [46, 187] on div "Portefølje" at bounding box center [53, 193] width 68 height 23
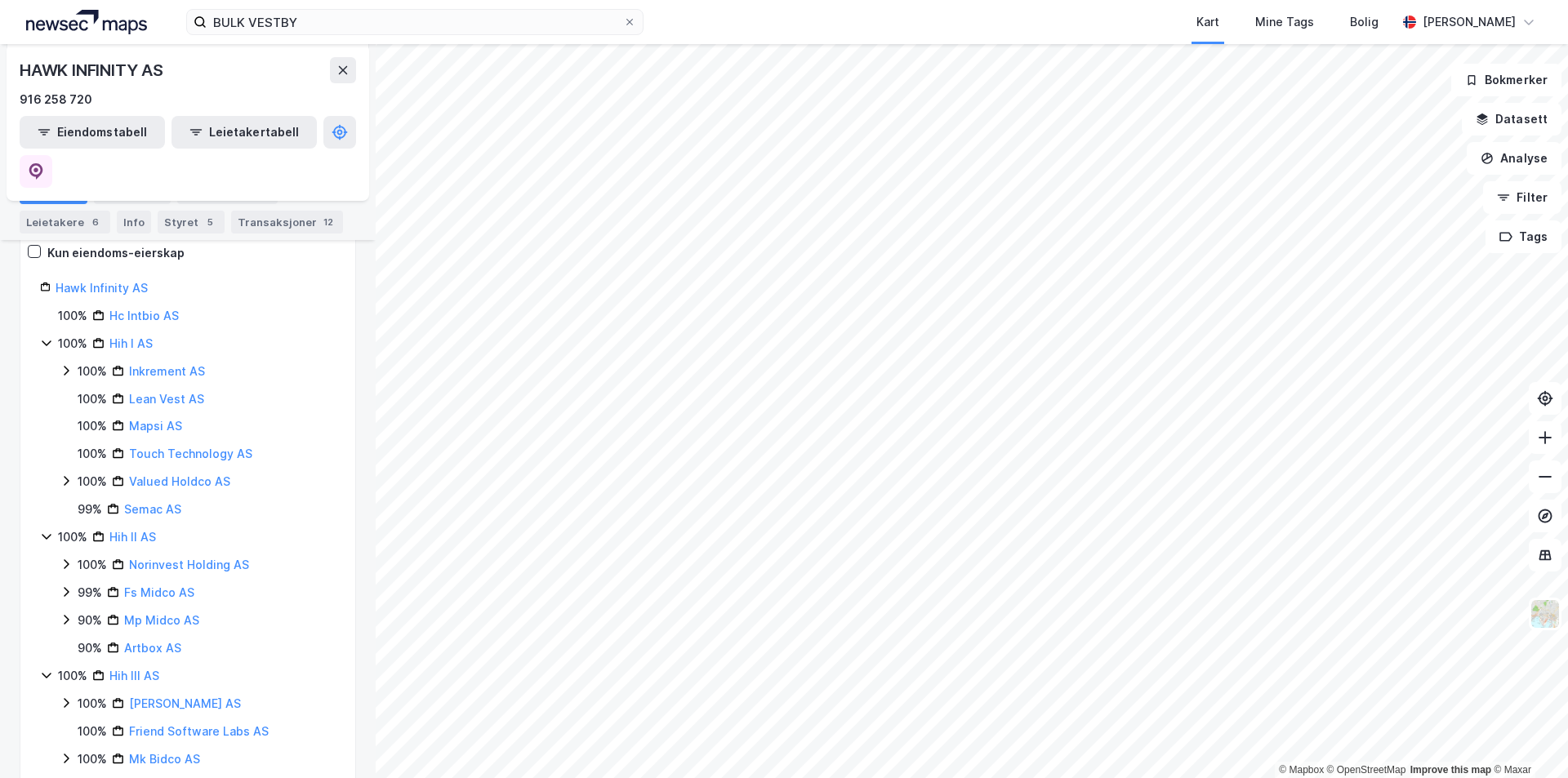
scroll to position [245, 0]
click at [142, 528] on link "Hih II AS" at bounding box center [132, 535] width 47 height 14
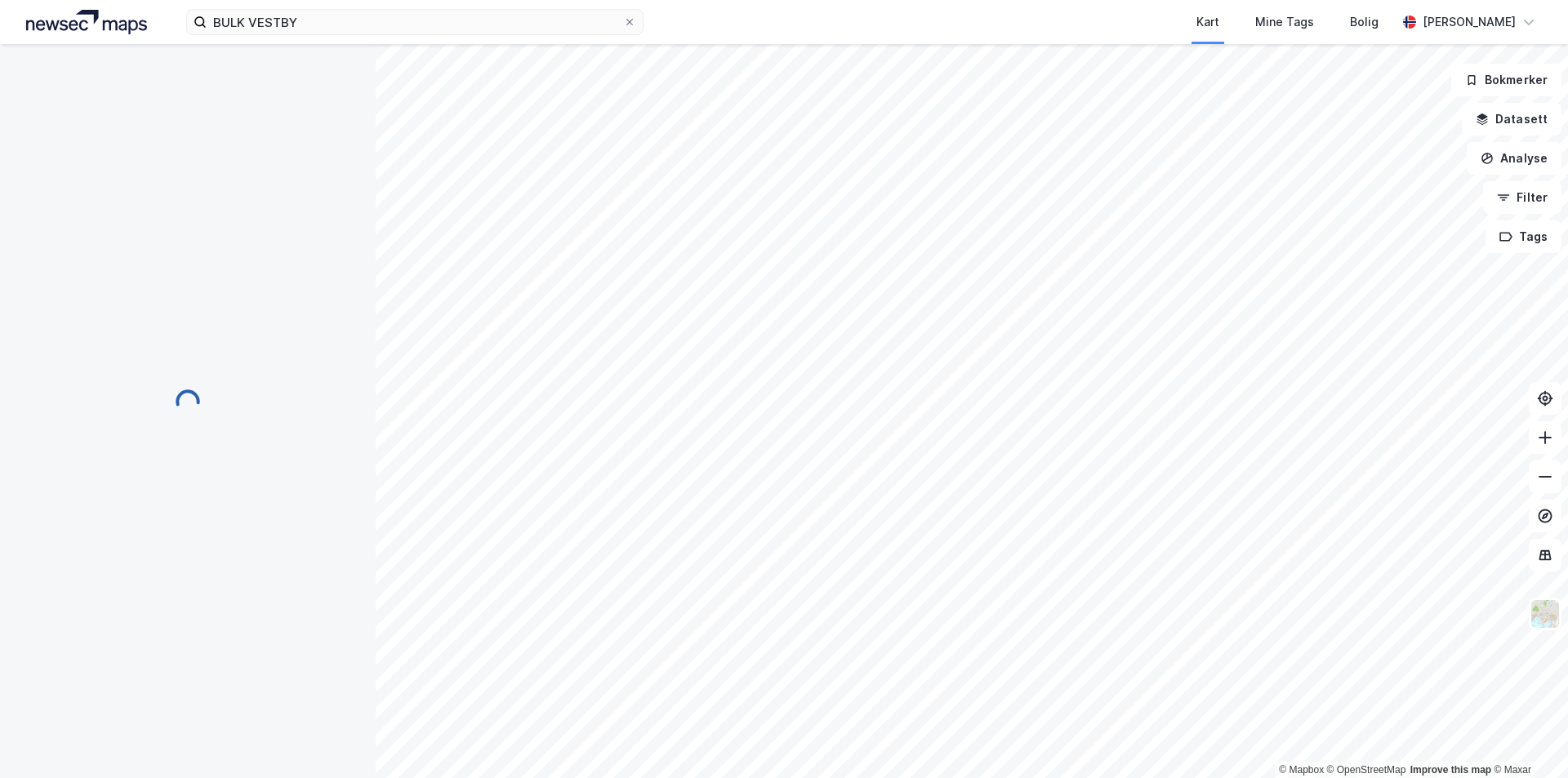
scroll to position [0, 0]
